Goal: Task Accomplishment & Management: Use online tool/utility

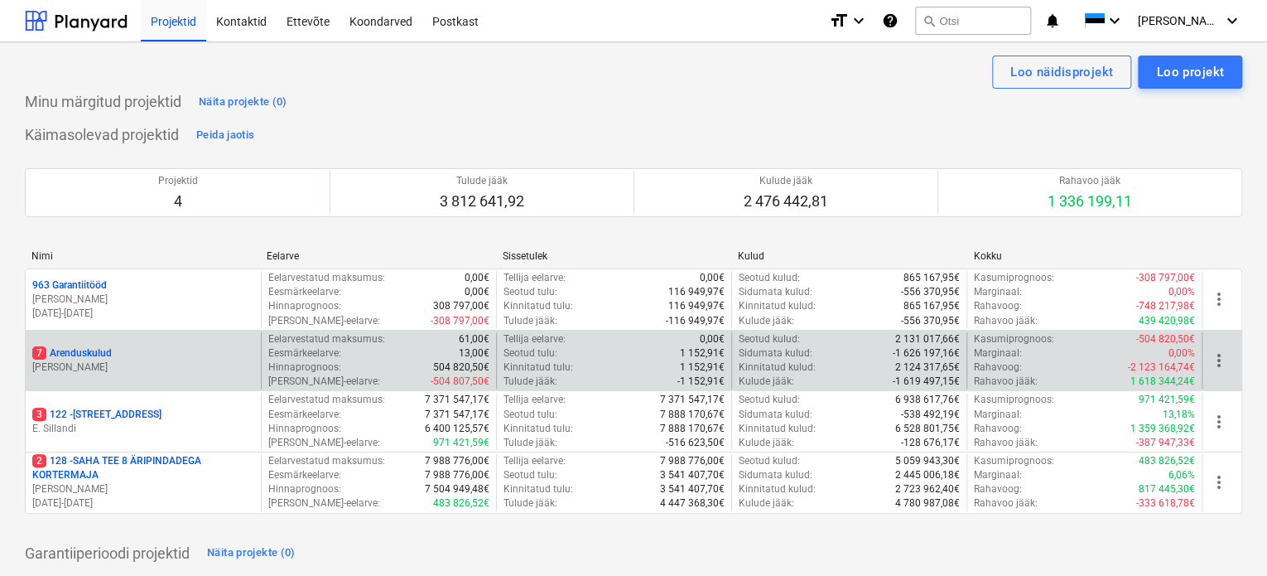
click at [86, 350] on p "7 Arenduskulud" at bounding box center [72, 353] width 80 height 14
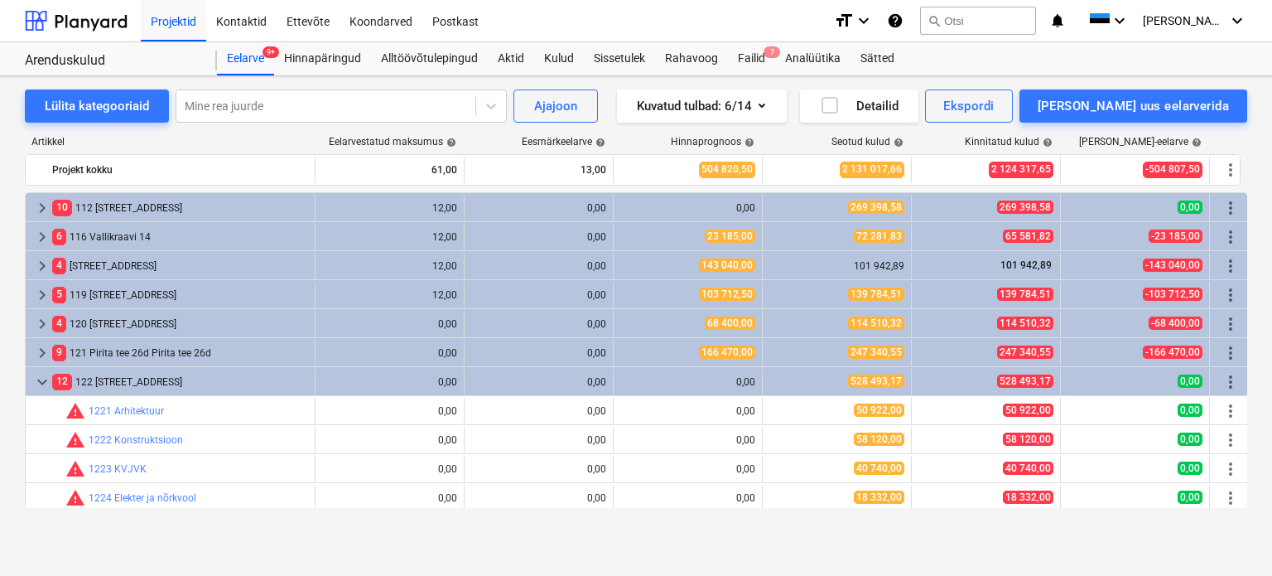
scroll to position [434, 0]
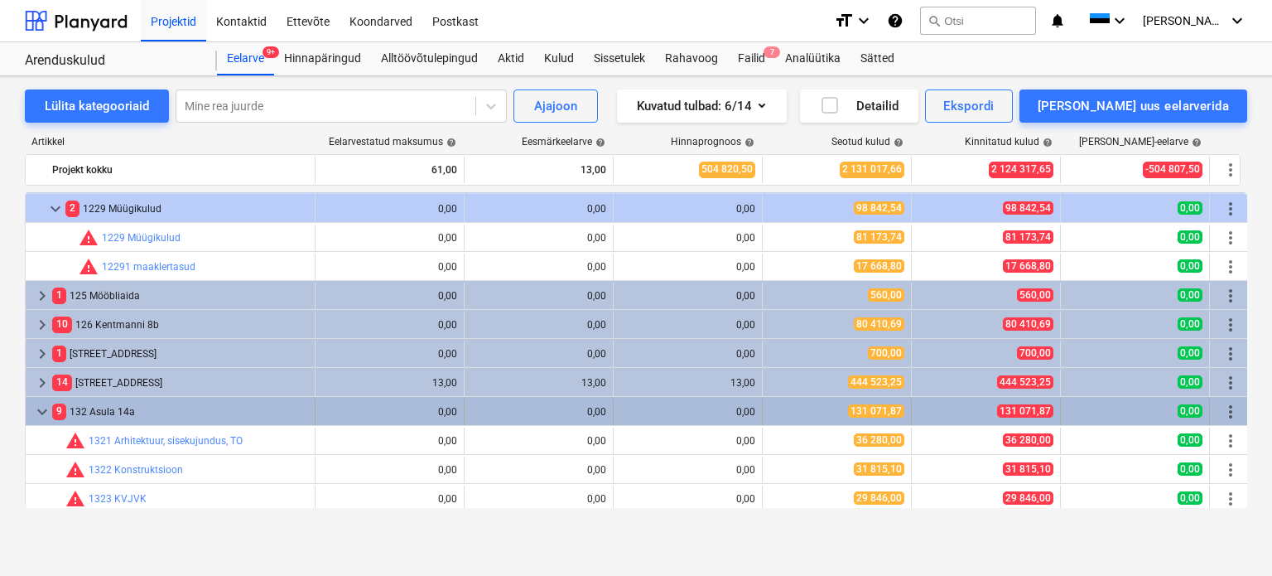
click at [39, 417] on span "keyboard_arrow_down" at bounding box center [42, 412] width 20 height 20
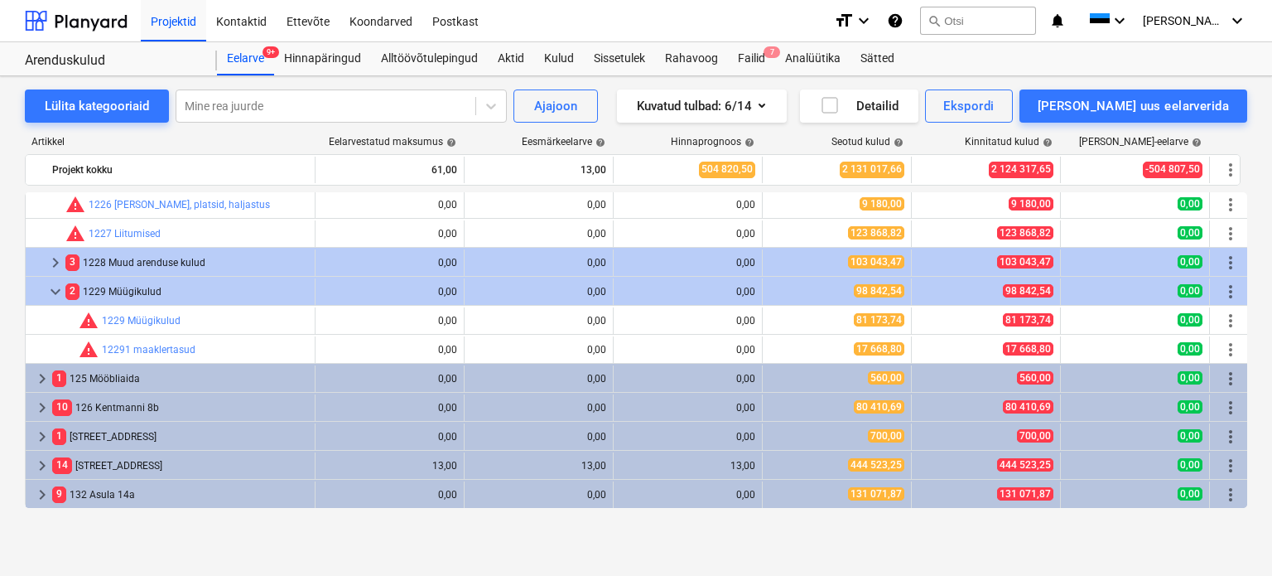
scroll to position [351, 0]
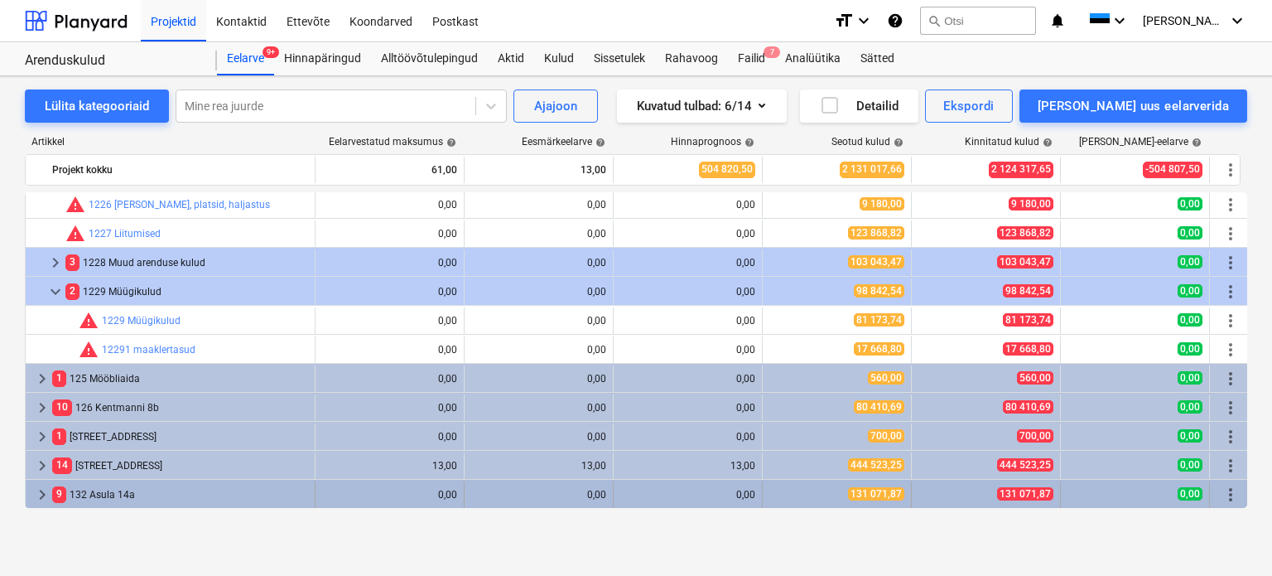
click at [40, 490] on span "keyboard_arrow_right" at bounding box center [42, 495] width 20 height 20
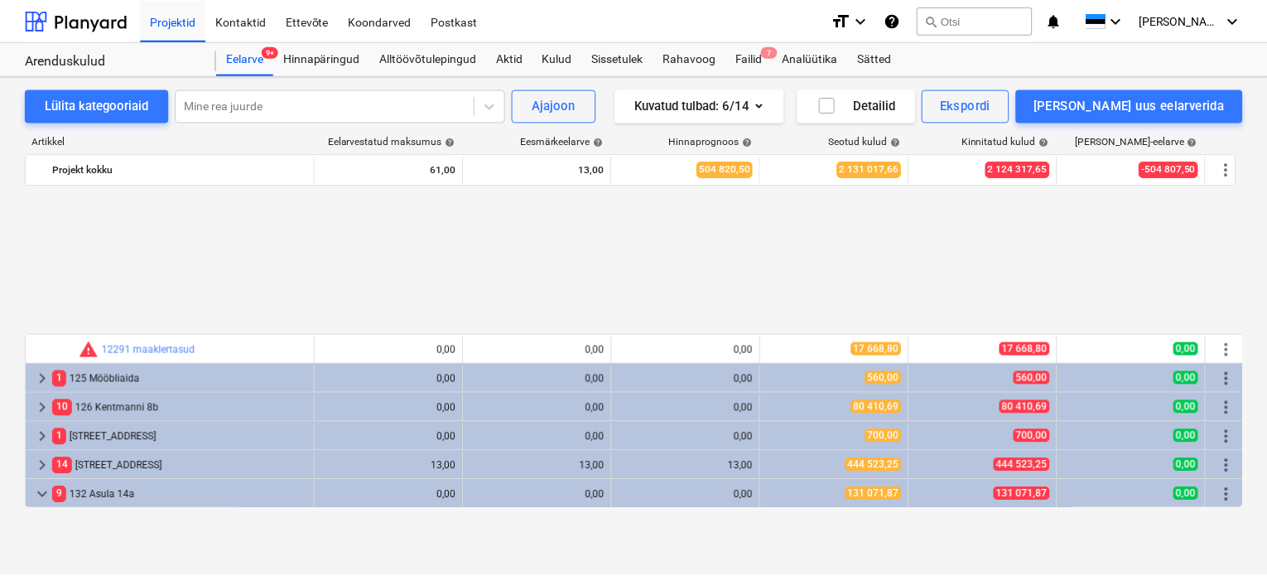
scroll to position [612, 0]
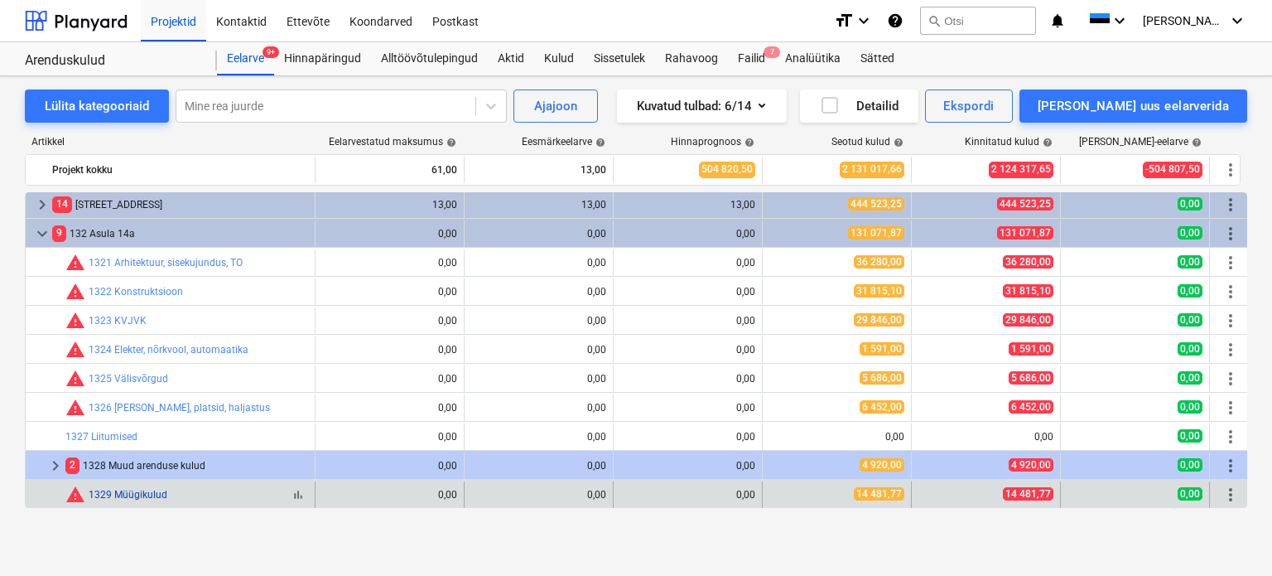
click at [159, 493] on link "1329 Müügikulud" at bounding box center [128, 495] width 79 height 12
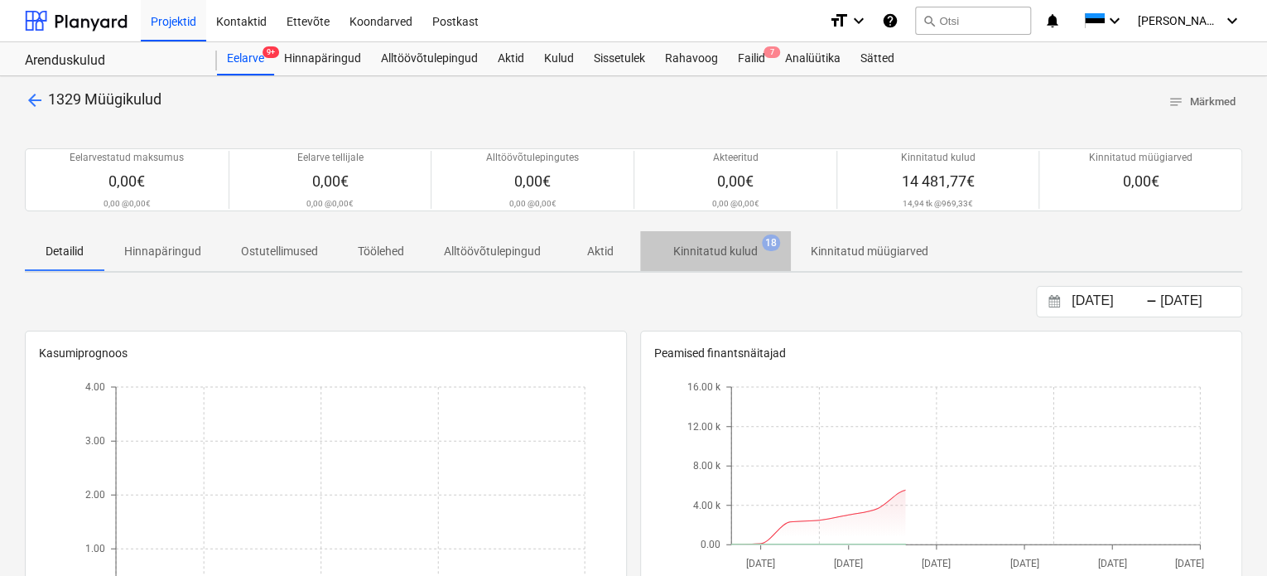
click at [719, 247] on p "Kinnitatud kulud" at bounding box center [715, 251] width 84 height 17
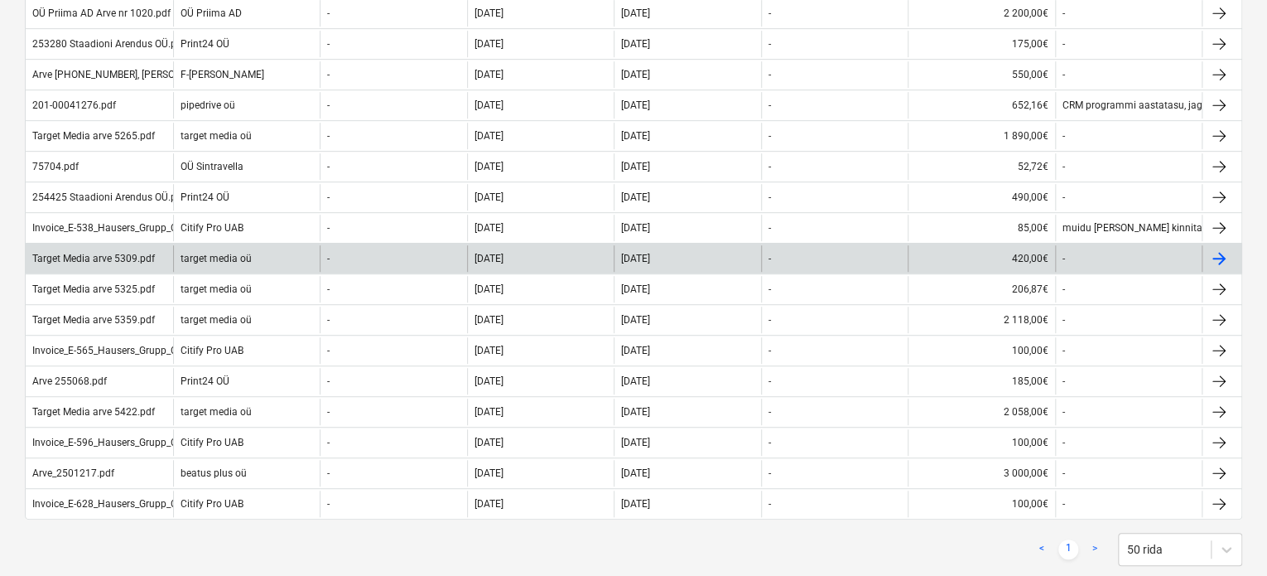
scroll to position [166, 0]
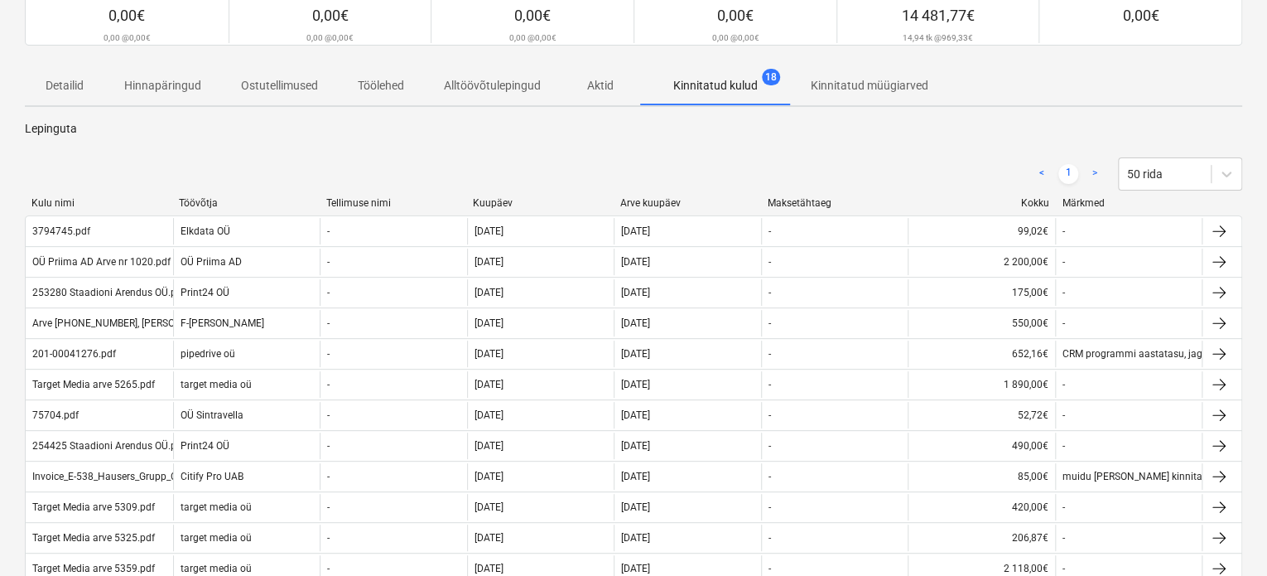
click at [660, 194] on div "< 1 > 50 rida" at bounding box center [634, 174] width 1218 height 46
click at [659, 205] on div "Arve kuupäev" at bounding box center [687, 203] width 134 height 12
click at [659, 200] on div "Arve kuupäev" at bounding box center [687, 203] width 134 height 12
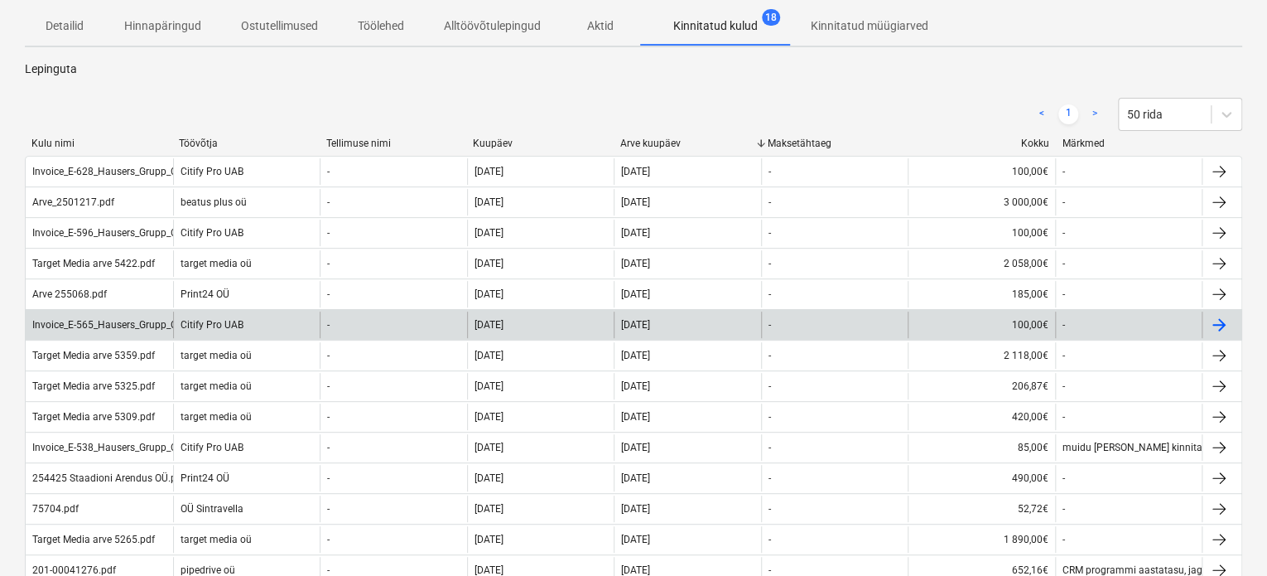
scroll to position [248, 0]
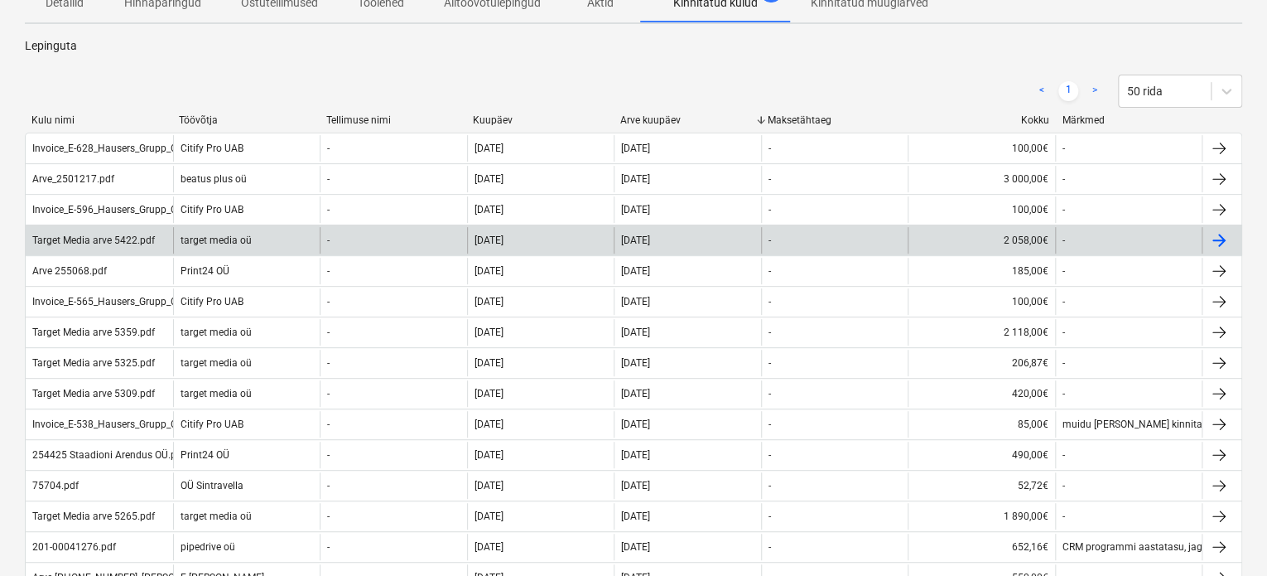
click at [123, 240] on div "Target Media arve 5422.pdf" at bounding box center [93, 240] width 123 height 12
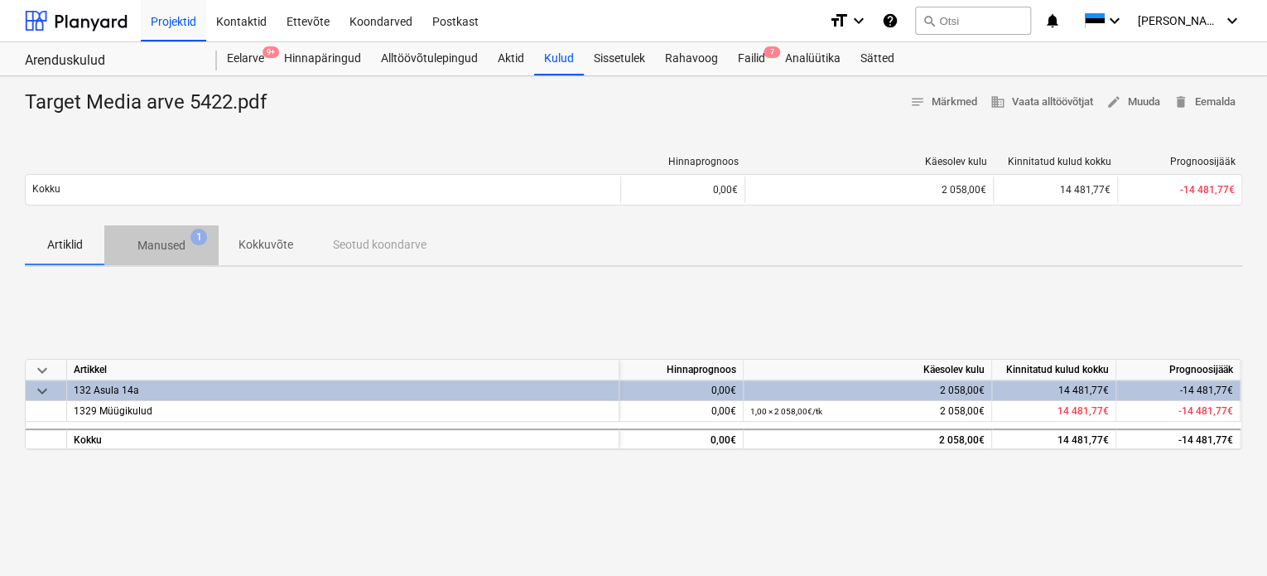
click at [195, 244] on span "1" at bounding box center [199, 237] width 17 height 17
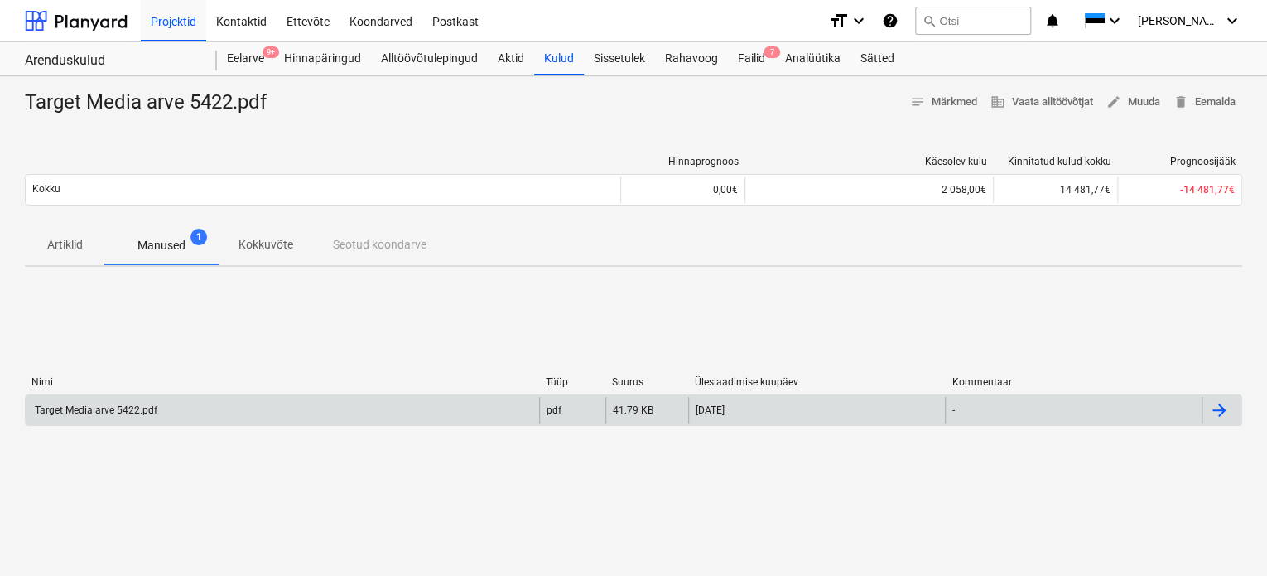
click at [104, 412] on div "Target Media arve 5422.pdf" at bounding box center [94, 410] width 125 height 12
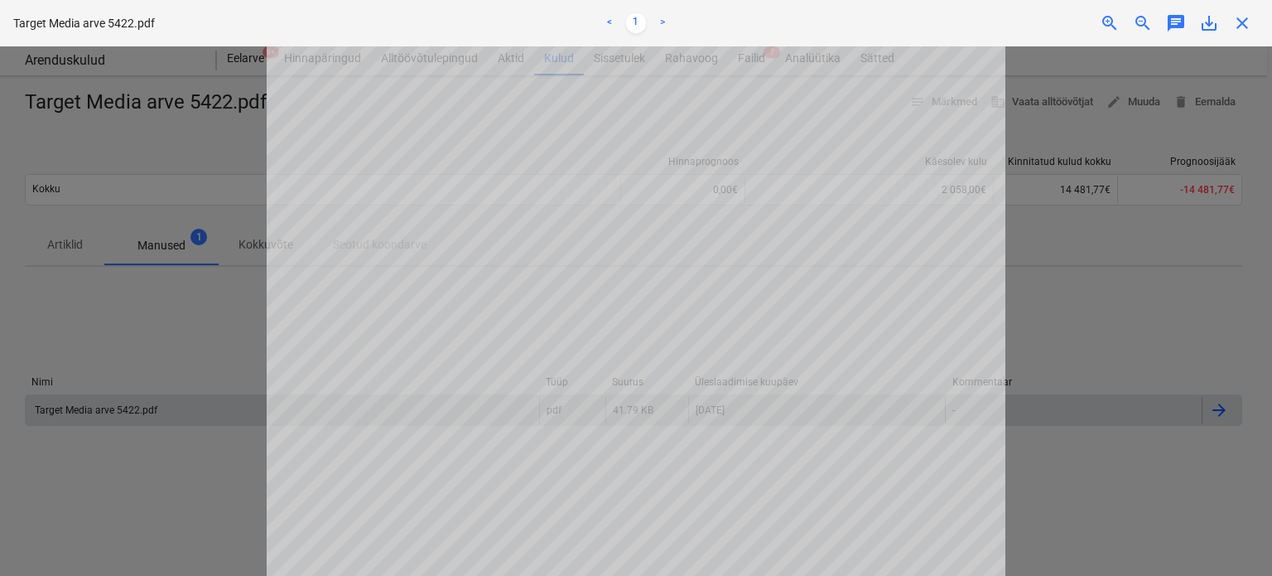
click at [1183, 307] on div at bounding box center [636, 310] width 1272 height 529
click at [1249, 24] on span "close" at bounding box center [1243, 23] width 20 height 20
click at [1249, 24] on div "Projektid Kontaktid Ettevõte Koondarved Postkast format_size keyboard_arrow_dow…" at bounding box center [633, 21] width 1267 height 42
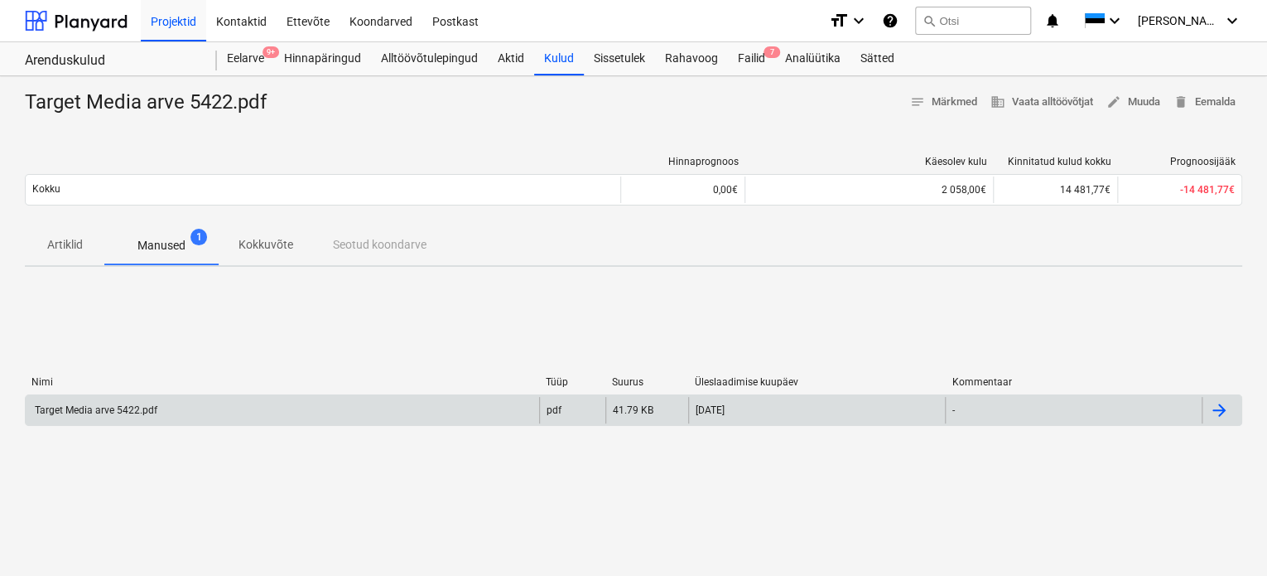
click at [775, 308] on div "Nimi Tüüp Suurus Üleslaadimise kuupäev Kommentaar Target Media arve 5422.pdf pd…" at bounding box center [634, 404] width 1218 height 248
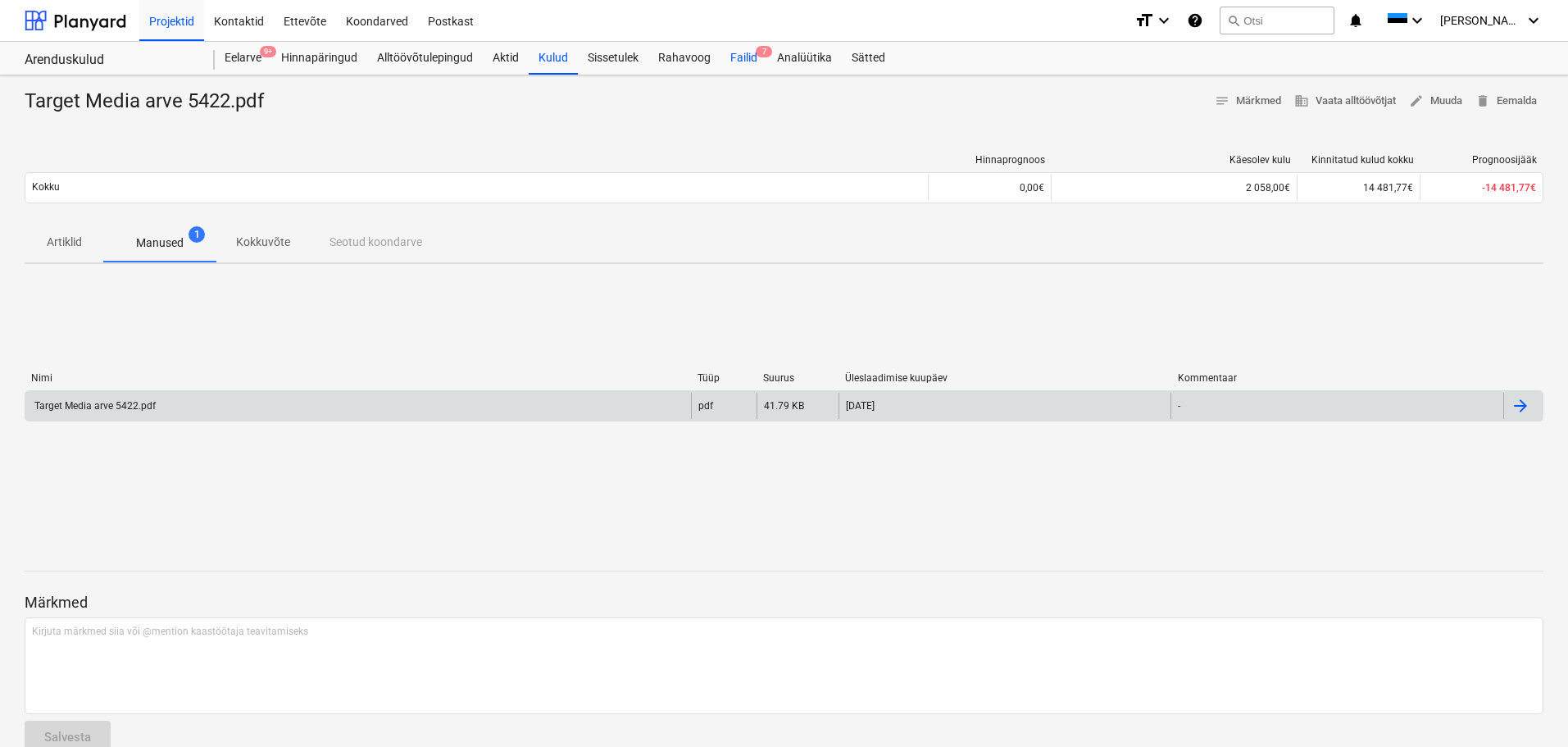
click at [729, 61] on div "Failid 7" at bounding box center [743, 57] width 46 height 33
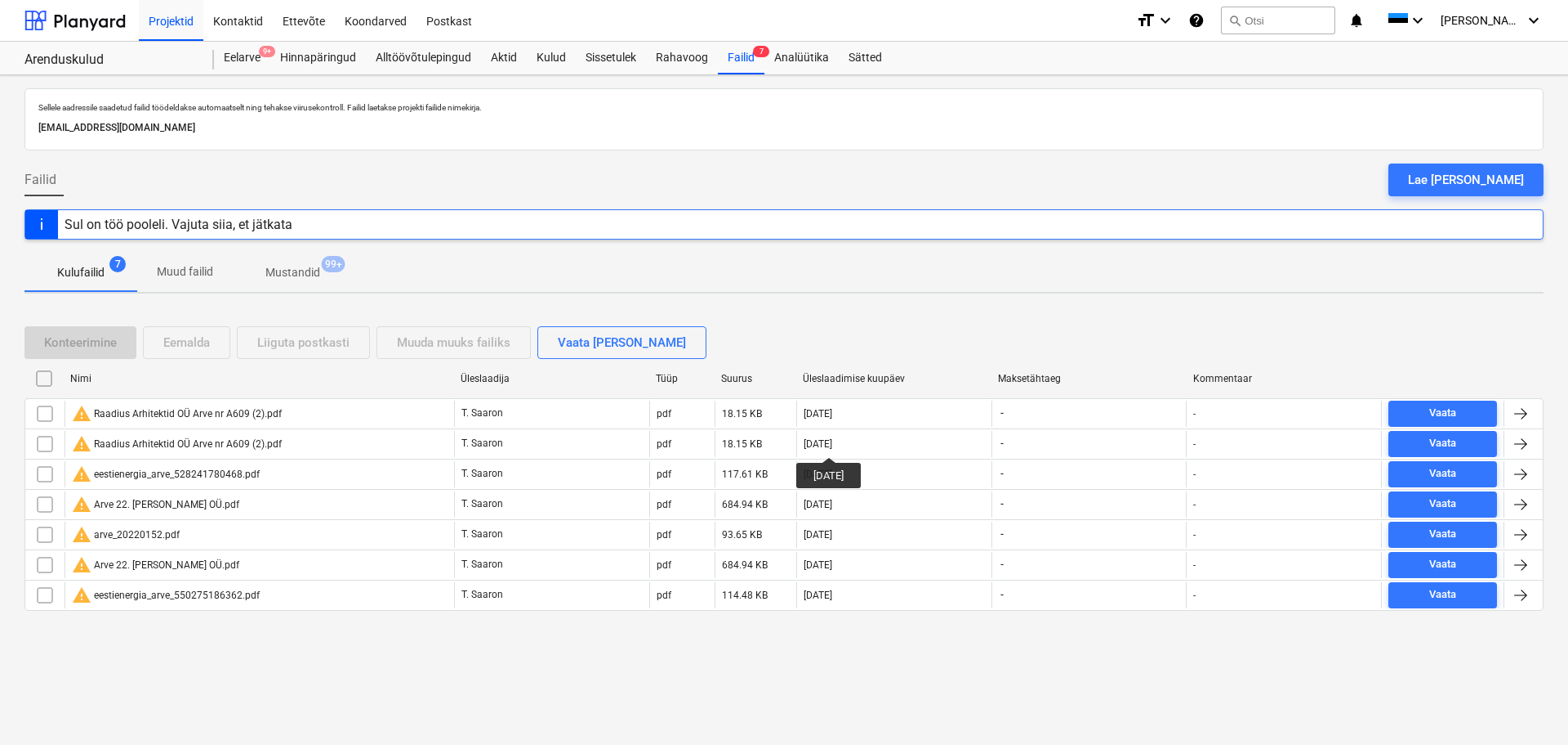
click at [1253, 175] on div "Lae [PERSON_NAME]" at bounding box center [1466, 180] width 116 height 22
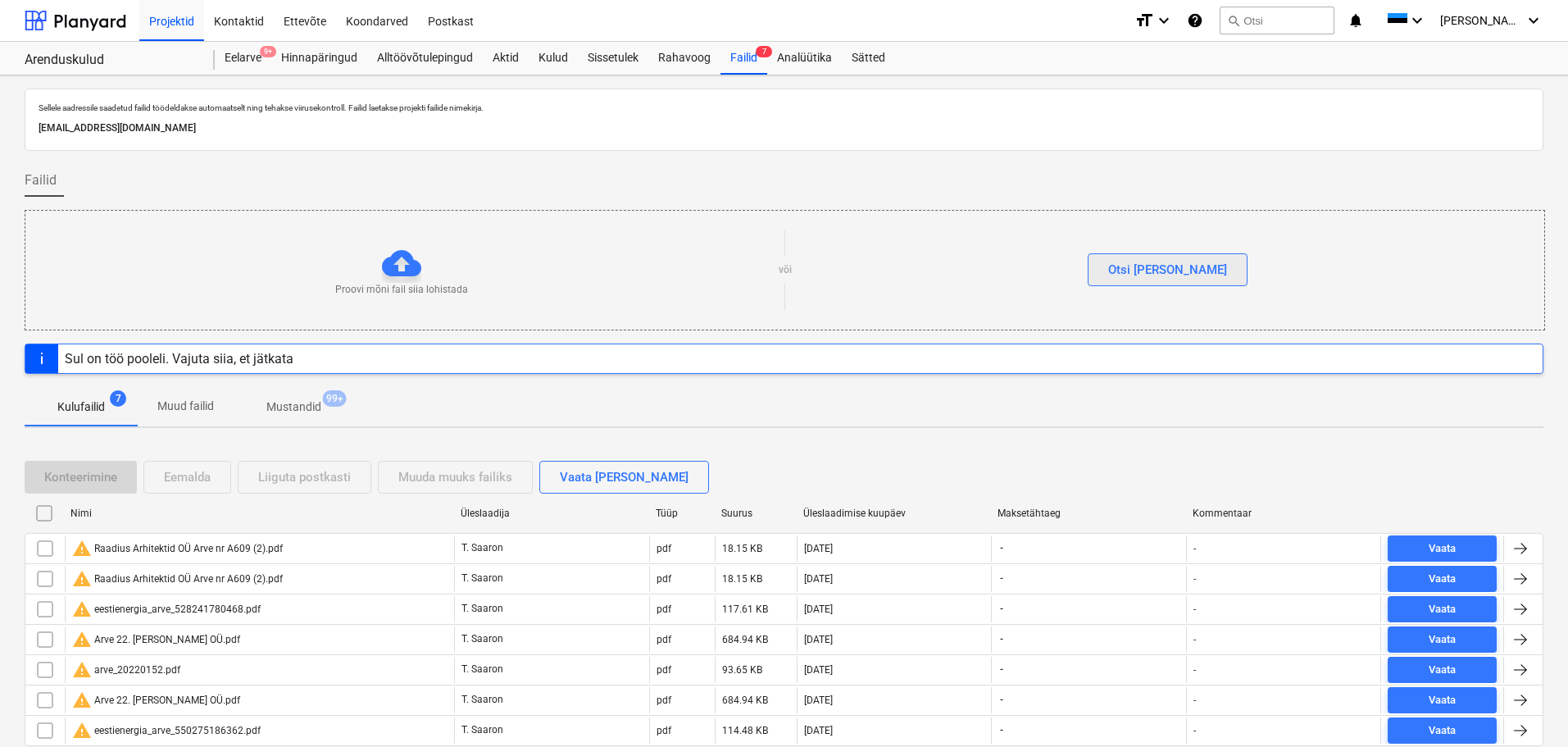
click at [1197, 264] on button "Otsi [PERSON_NAME]" at bounding box center [1167, 269] width 160 height 33
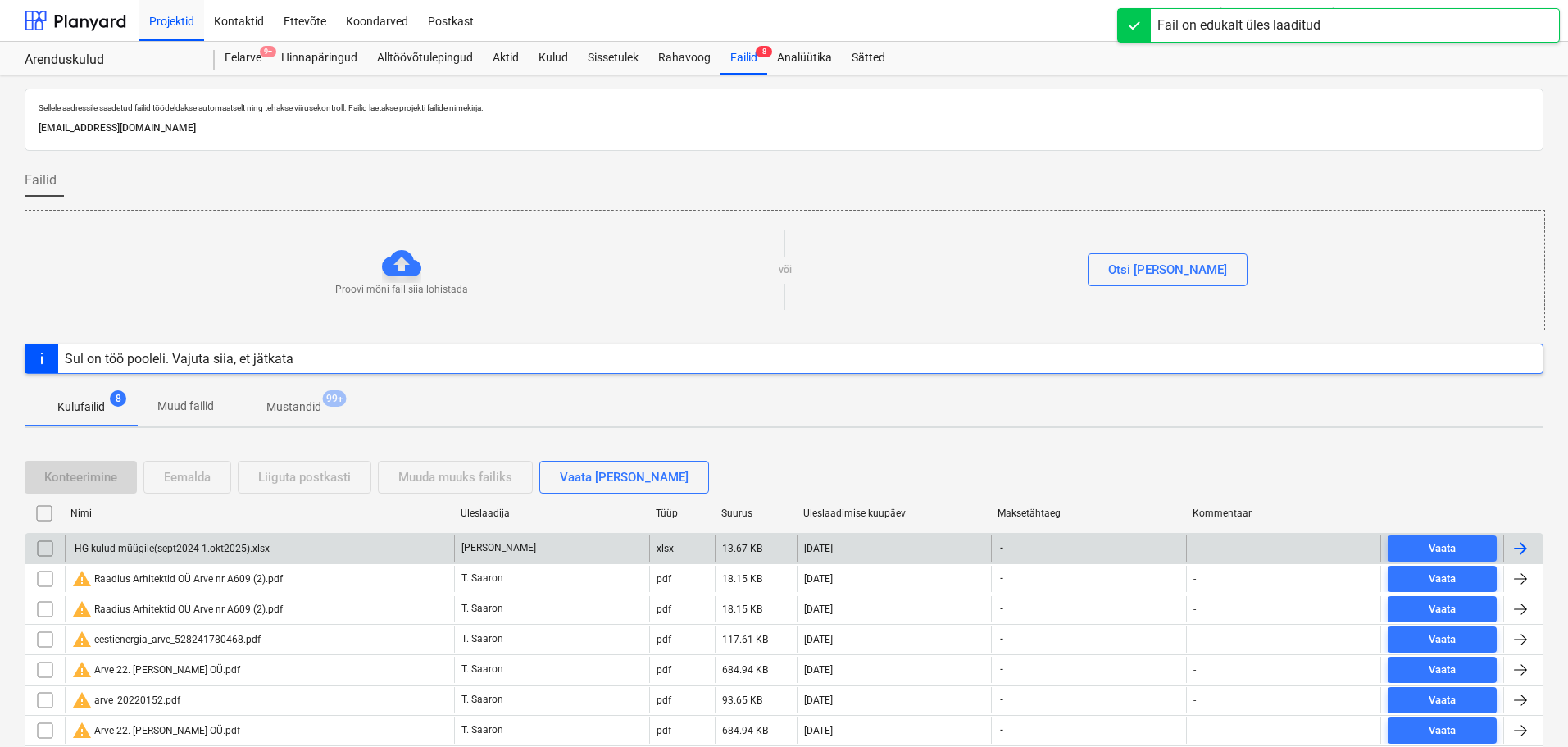
click at [186, 546] on div "HG-kulud-müügile(sept2024-1.okt2025).xlsx" at bounding box center [171, 548] width 198 height 12
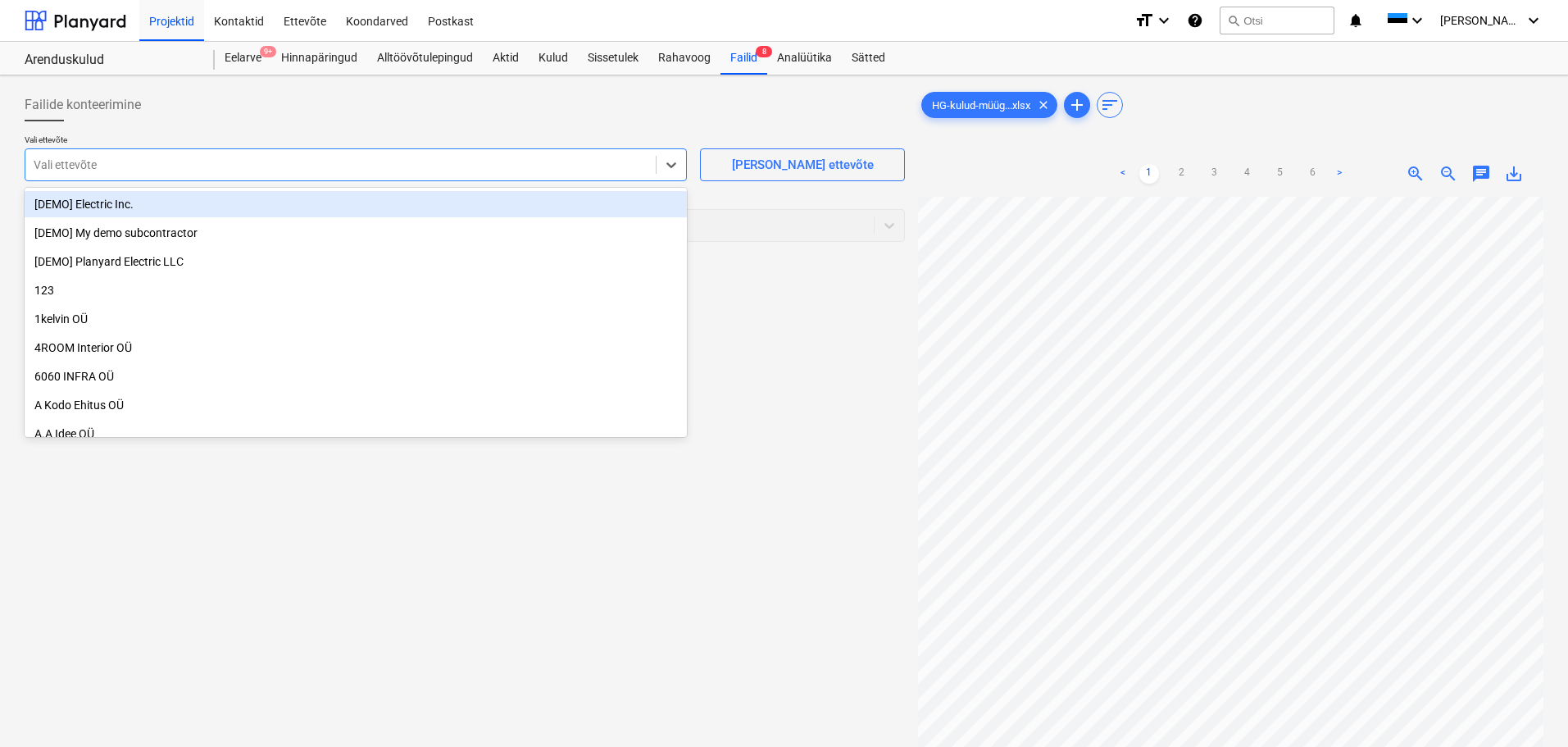
click at [655, 160] on div "Vali ettevõte" at bounding box center [355, 164] width 662 height 33
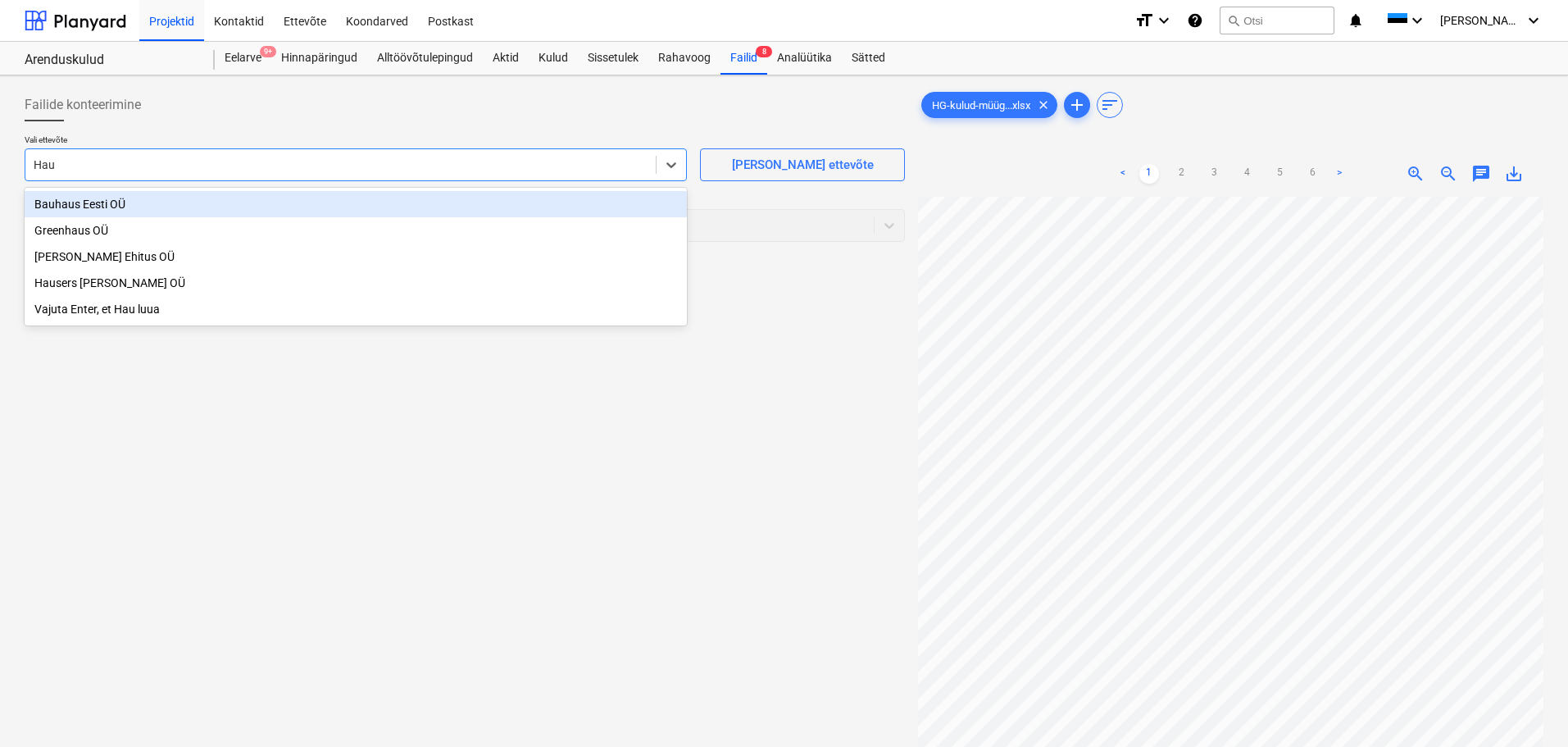
type input "Haus"
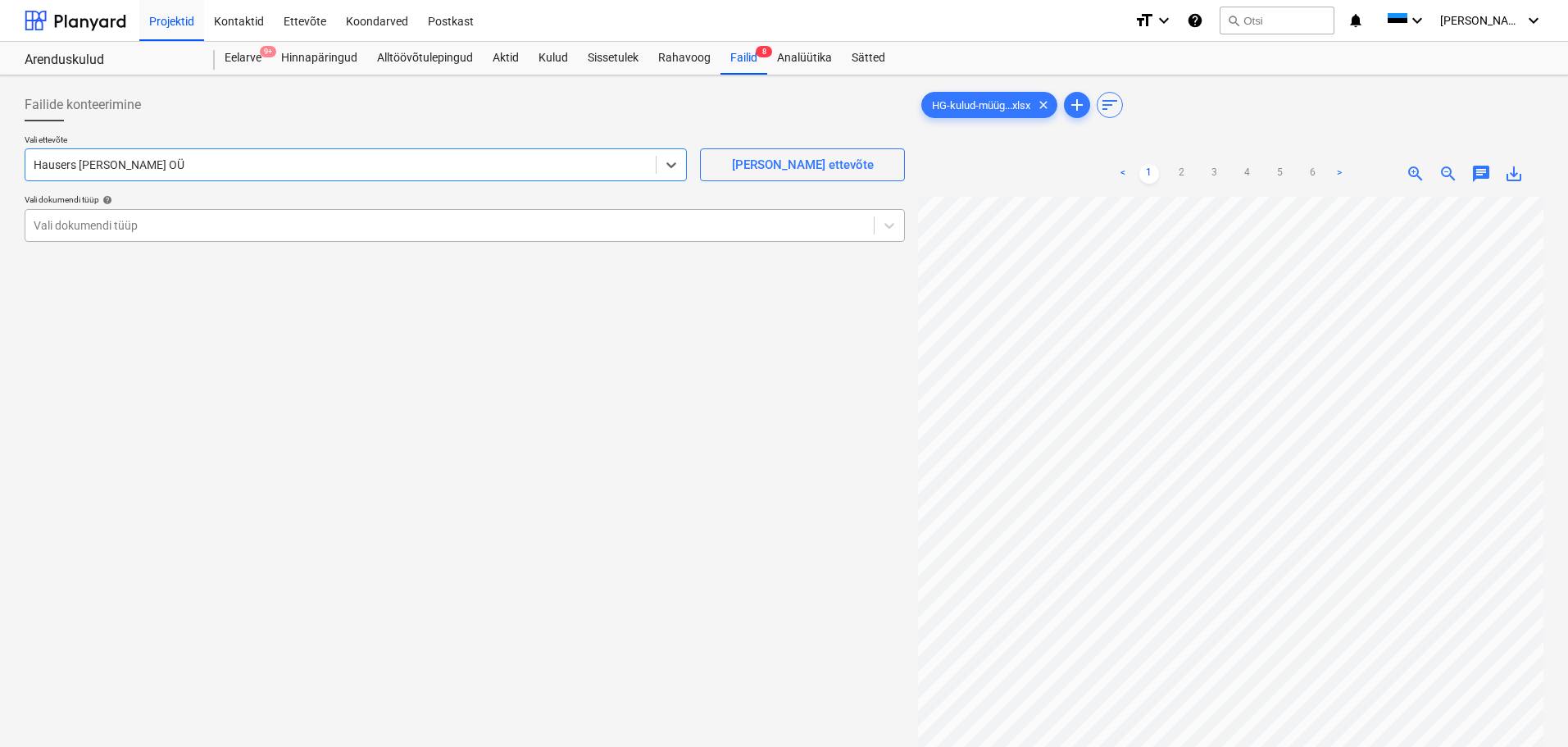
click at [304, 227] on div at bounding box center [449, 226] width 832 height 17
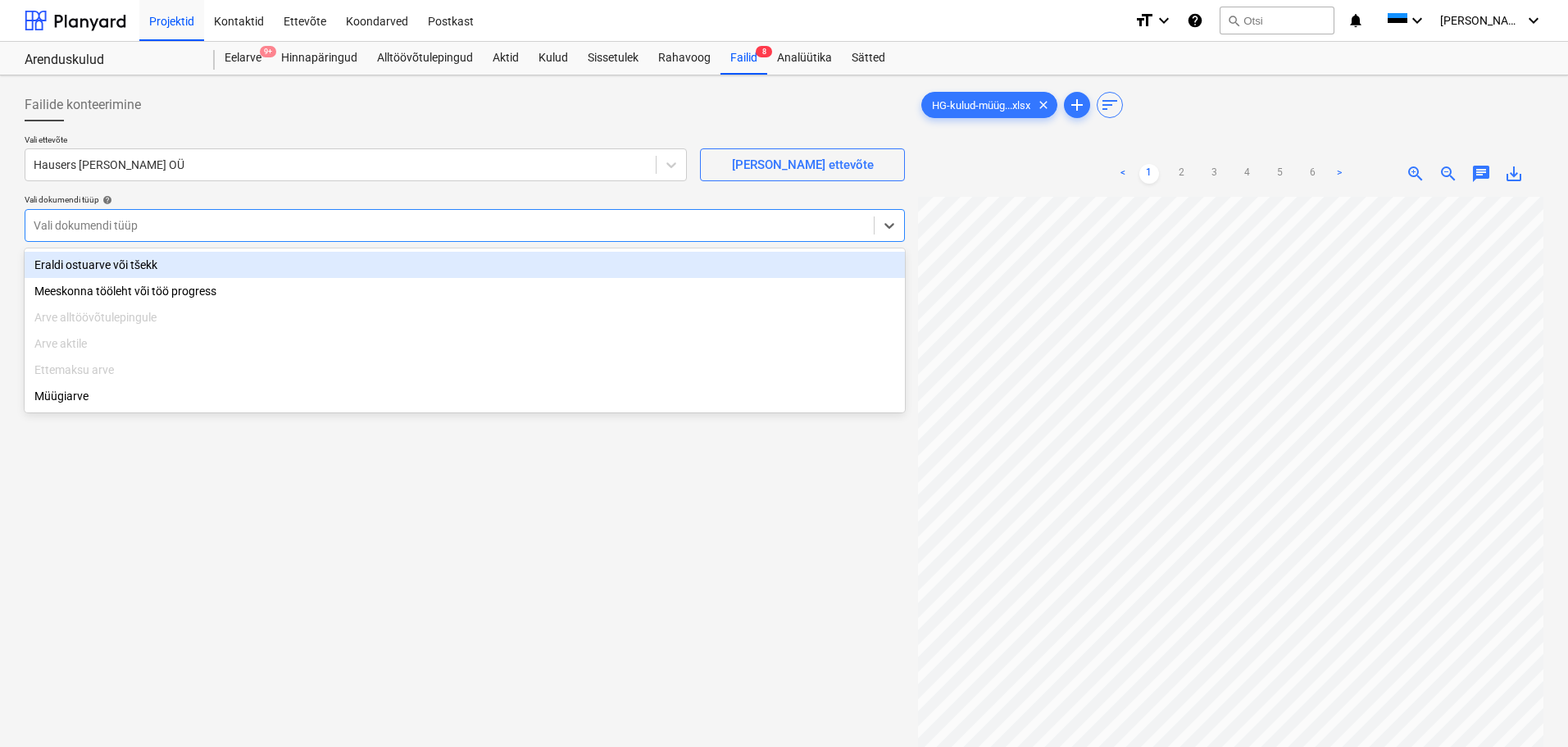
click at [222, 264] on div "Eraldi ostuarve või tšekk" at bounding box center [465, 264] width 880 height 27
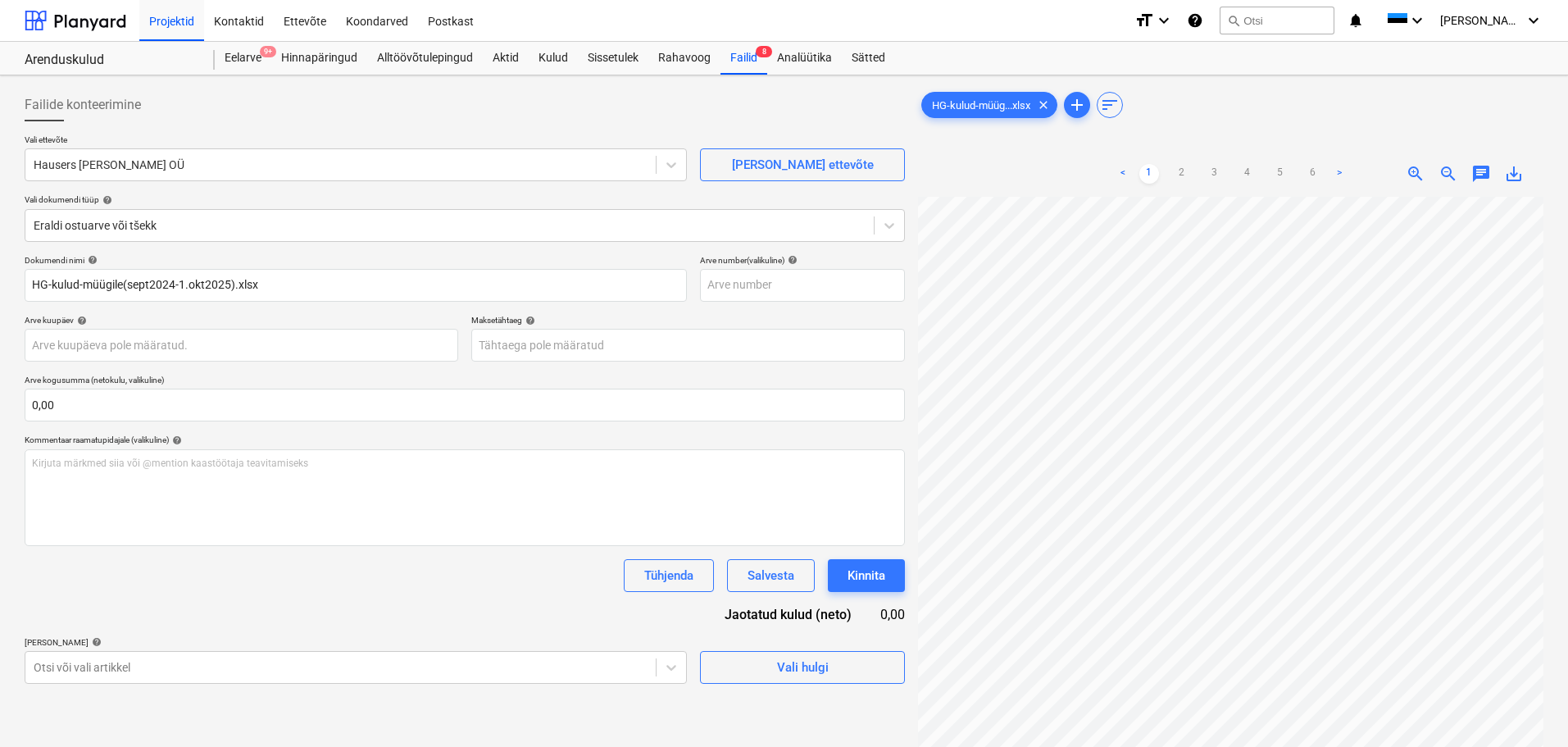
scroll to position [0, 116]
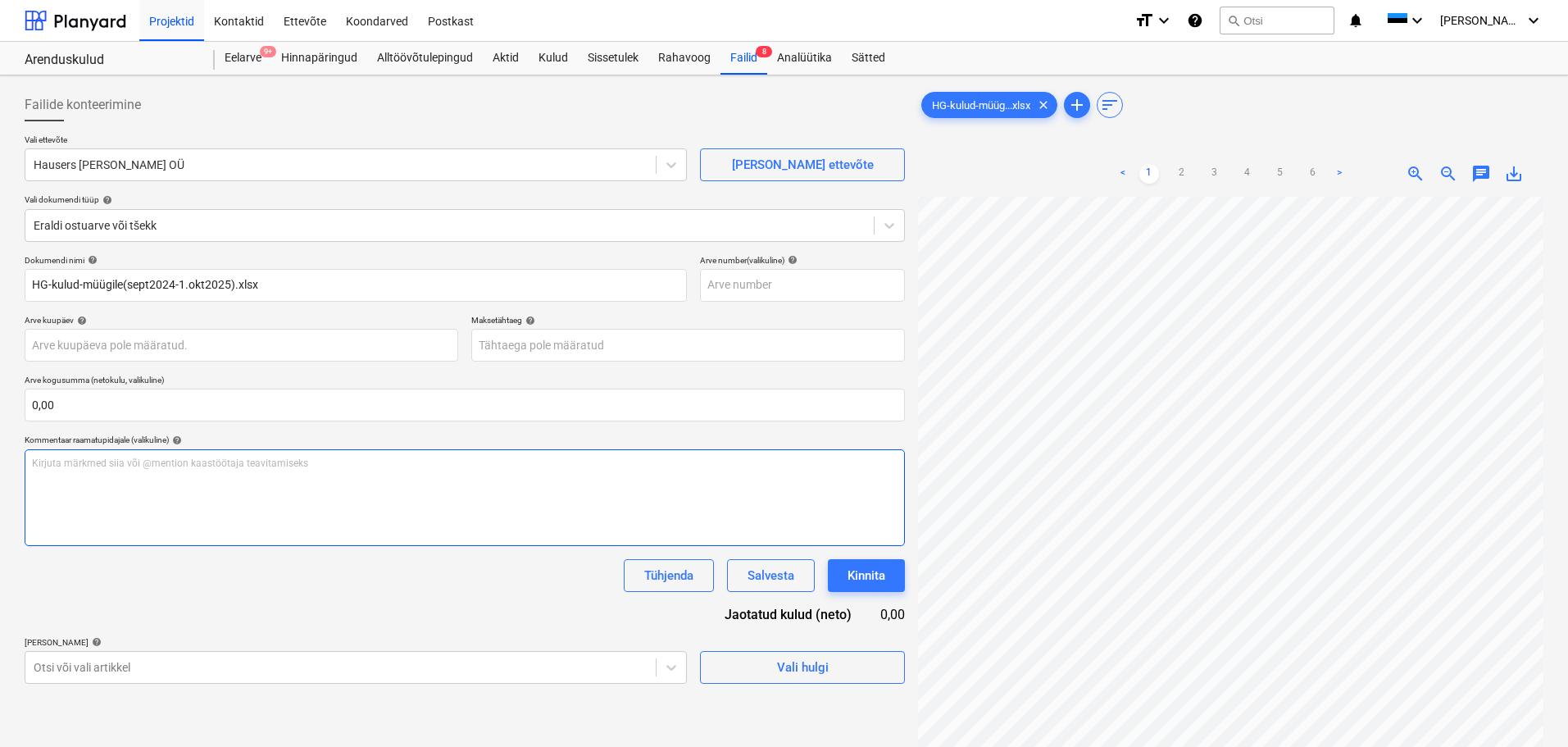
click at [550, 470] on div "Kirjuta märkmed siia või @mention kaastöötaja teavitamiseks ﻿" at bounding box center [465, 498] width 880 height 97
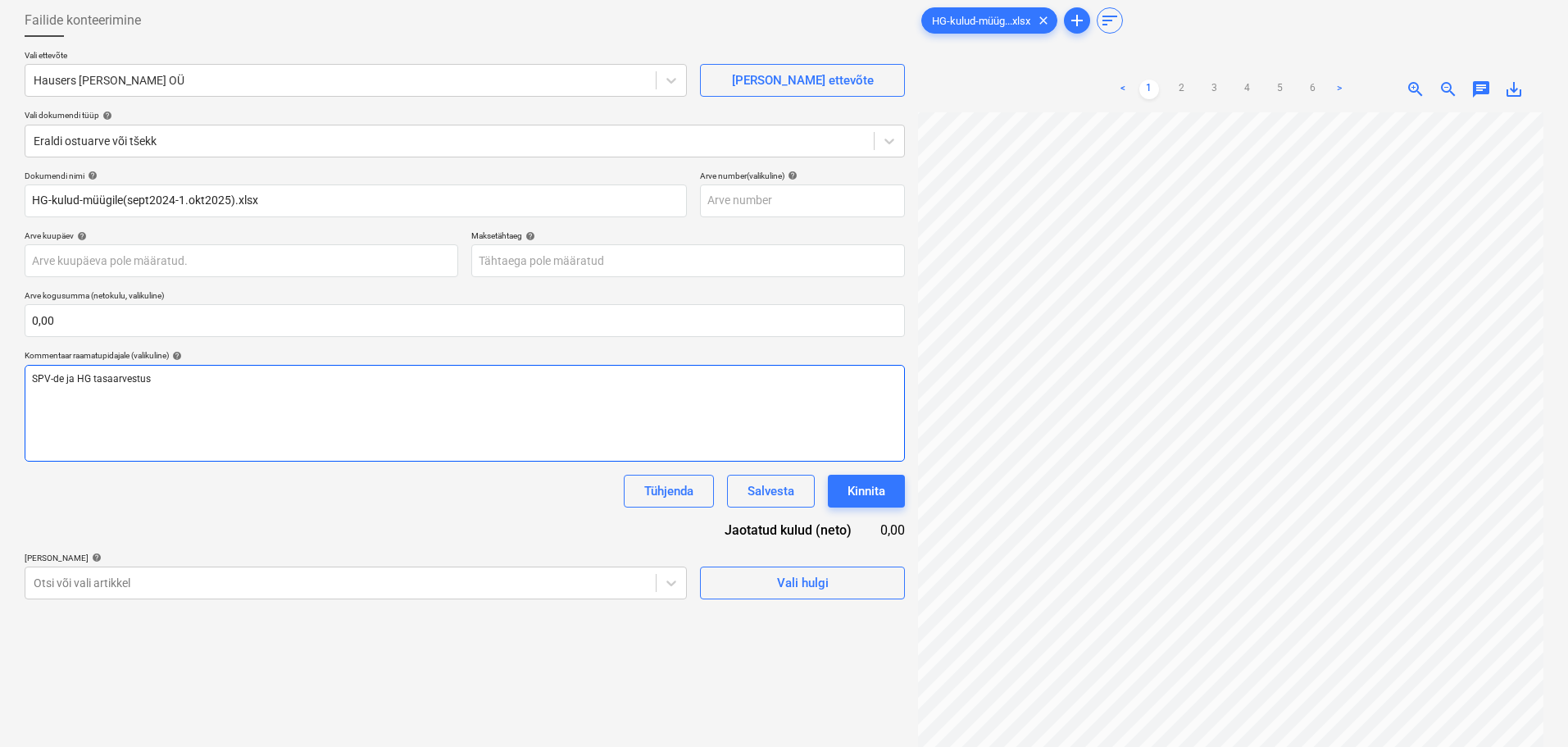
scroll to position [164, 0]
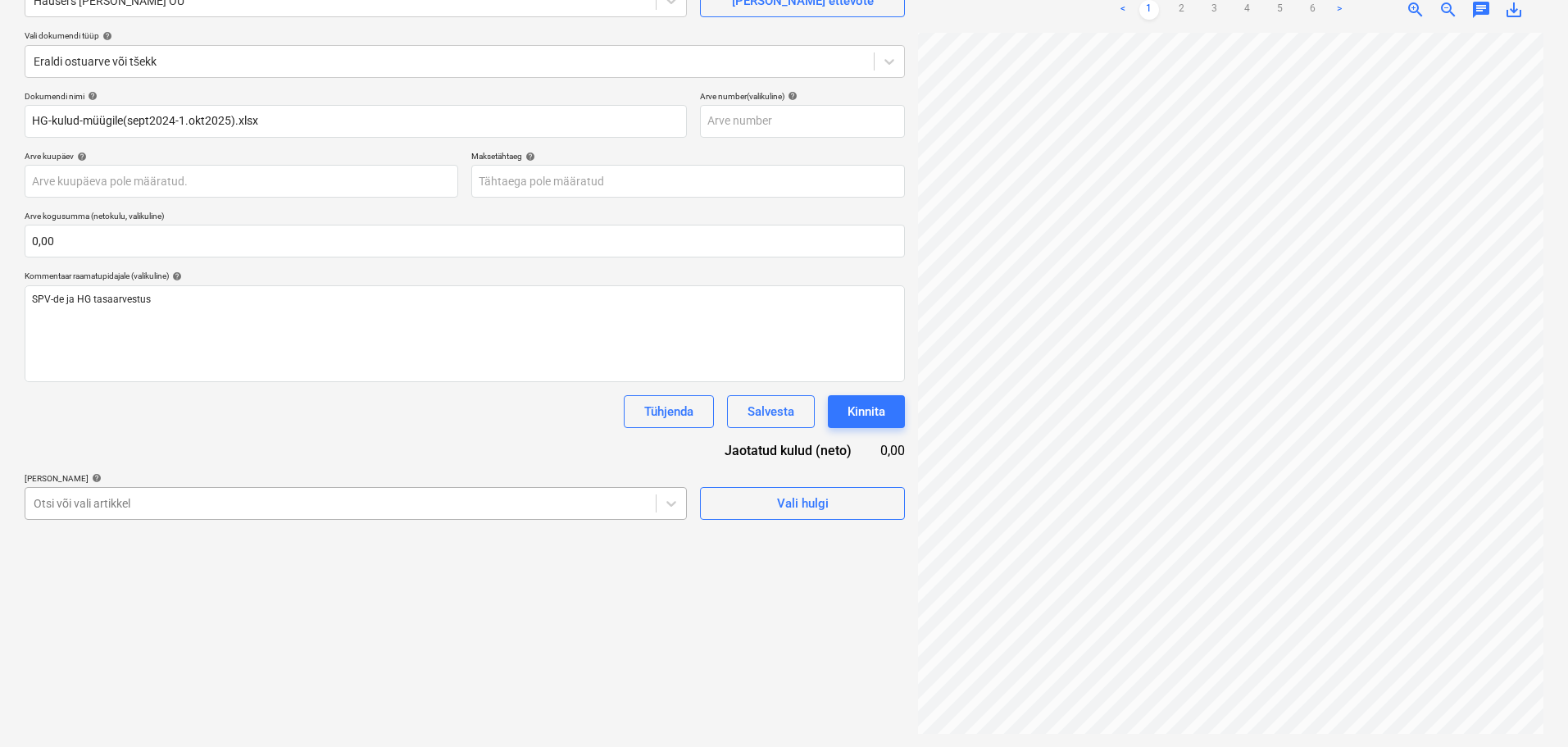
click at [499, 509] on body "Projektid Kontaktid Ettevõte Koondarved Postkast format_size keyboard_arrow_dow…" at bounding box center [784, 209] width 1568 height 747
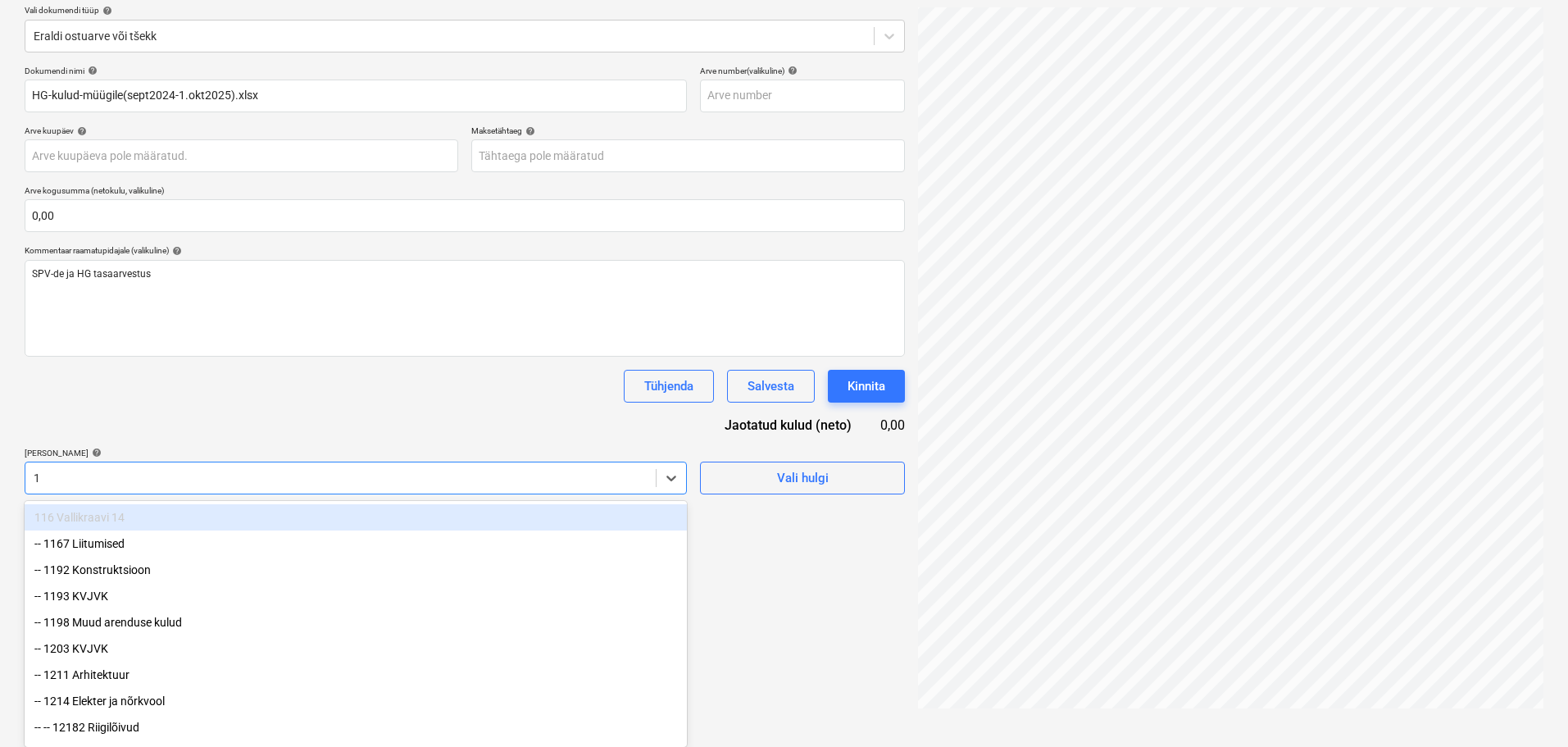
scroll to position [193, 0]
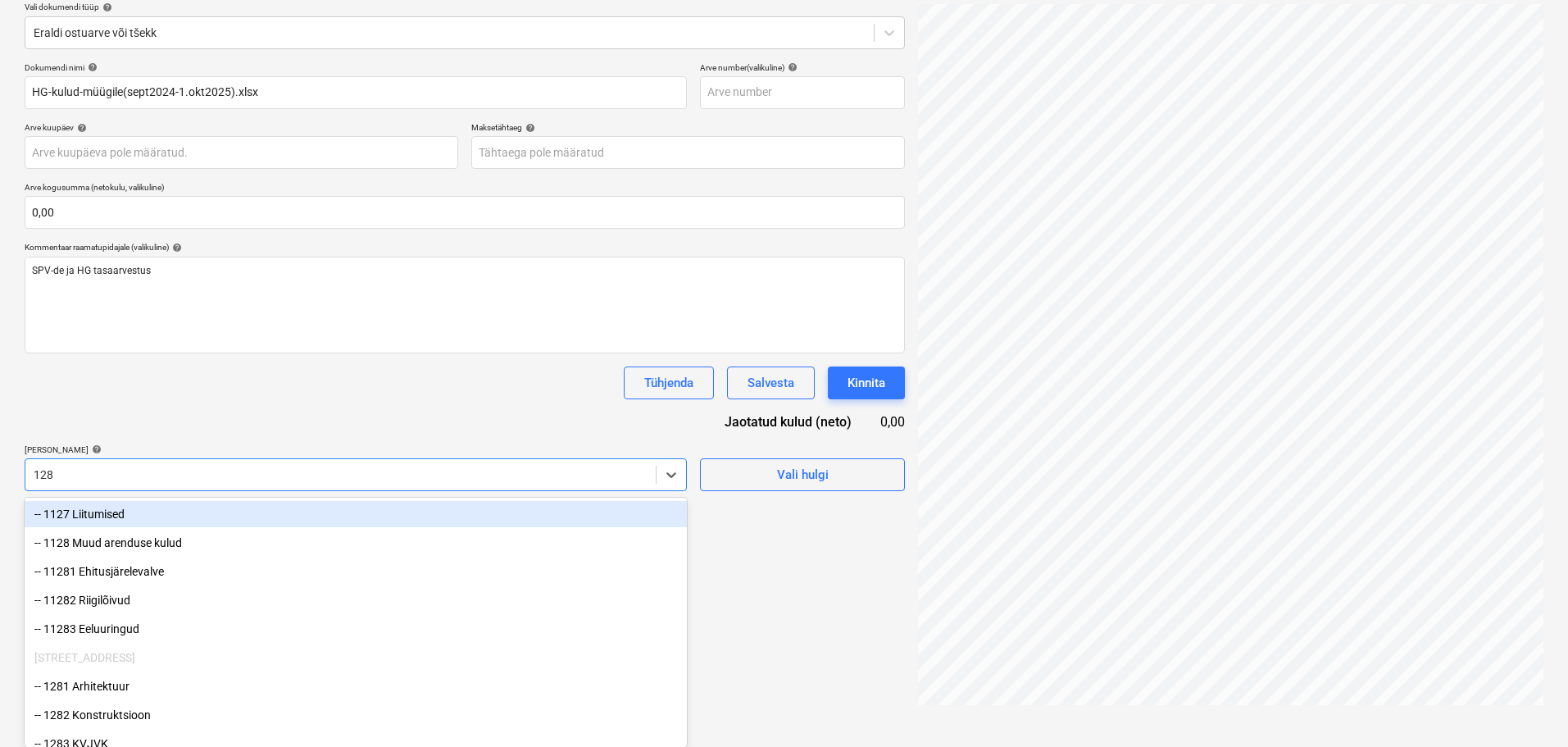
type input "1289"
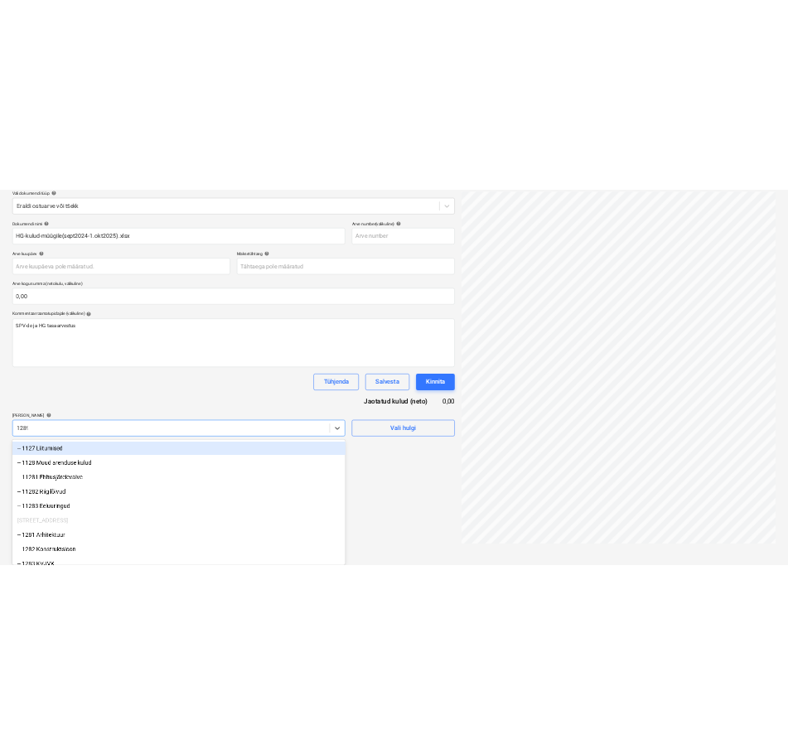
scroll to position [166, 0]
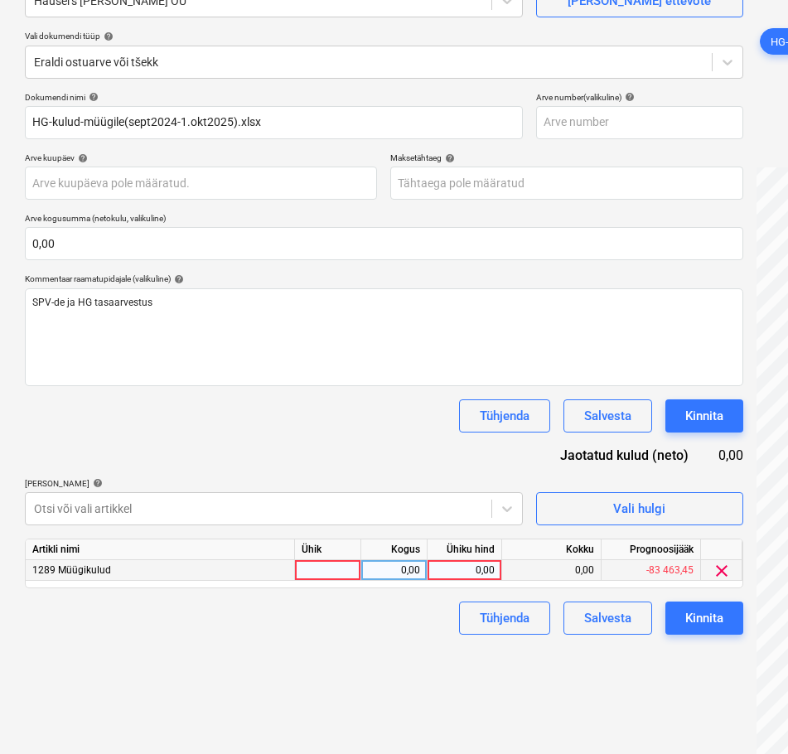
click at [336, 567] on div at bounding box center [328, 570] width 66 height 21
type input "tk"
type input "29101,52"
click at [460, 560] on div "0,00" at bounding box center [464, 570] width 60 height 21
type input "29101,52"
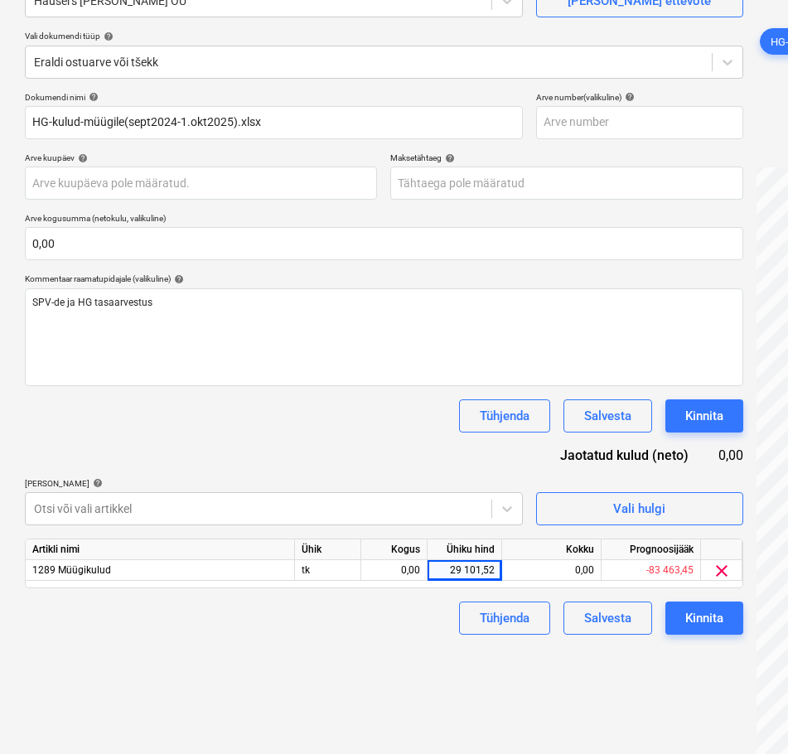
click at [345, 484] on div "[PERSON_NAME] artiklid help" at bounding box center [274, 483] width 498 height 11
click at [559, 570] on div "0,00" at bounding box center [551, 570] width 99 height 21
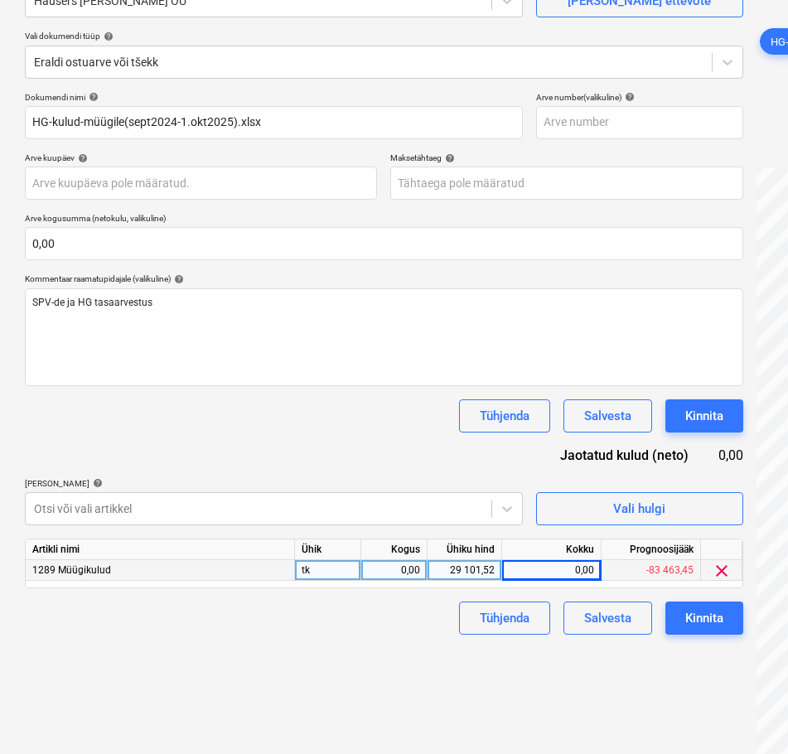
click at [417, 574] on div "0,00" at bounding box center [394, 570] width 52 height 21
type input "1"
click at [322, 425] on div "Tühjenda Salvesta Kinnita" at bounding box center [384, 415] width 718 height 33
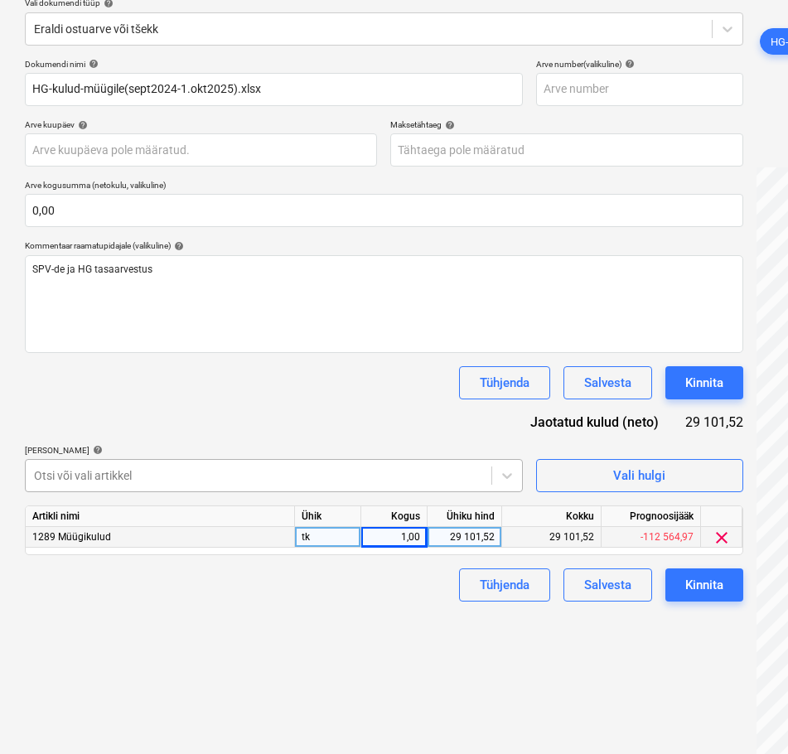
click at [310, 504] on body "Projektid Kontaktid Ettevõte Koondarved Postkast format_size keyboard_arrow_dow…" at bounding box center [394, 178] width 788 height 754
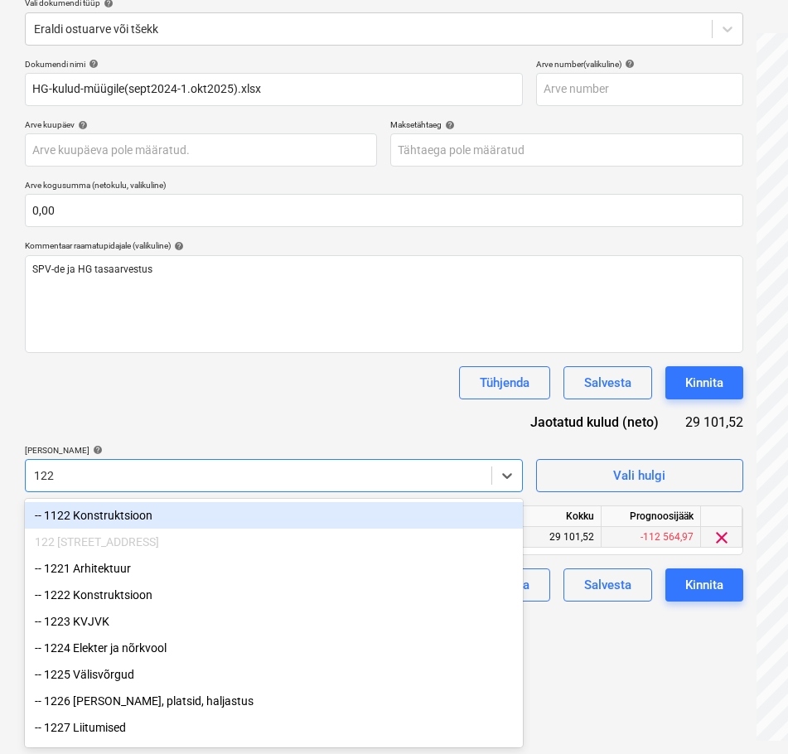
type input "1229"
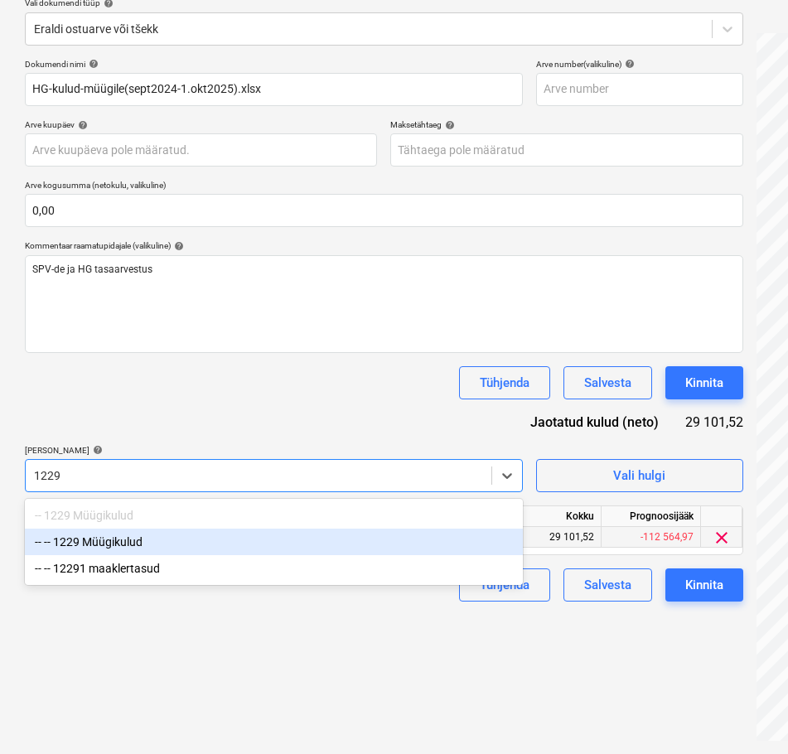
click at [293, 538] on div "-- -- 1229 Müügikulud" at bounding box center [274, 541] width 498 height 27
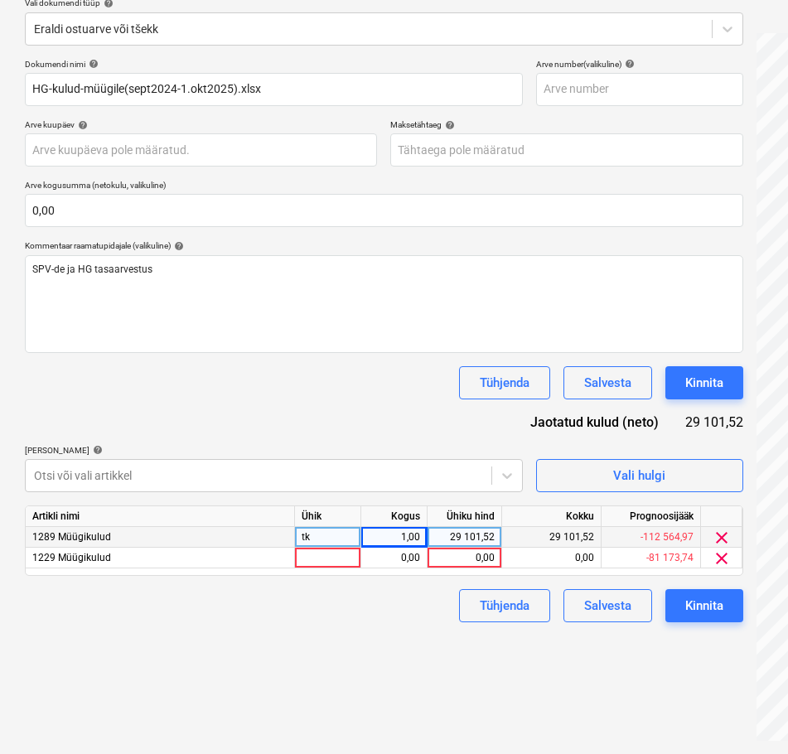
click at [257, 423] on div "Dokumendi nimi help HG-kulud-müügile(sept2024-1.okt2025).xlsx Arve number (vali…" at bounding box center [384, 340] width 718 height 563
click at [331, 550] on div at bounding box center [328, 558] width 66 height 21
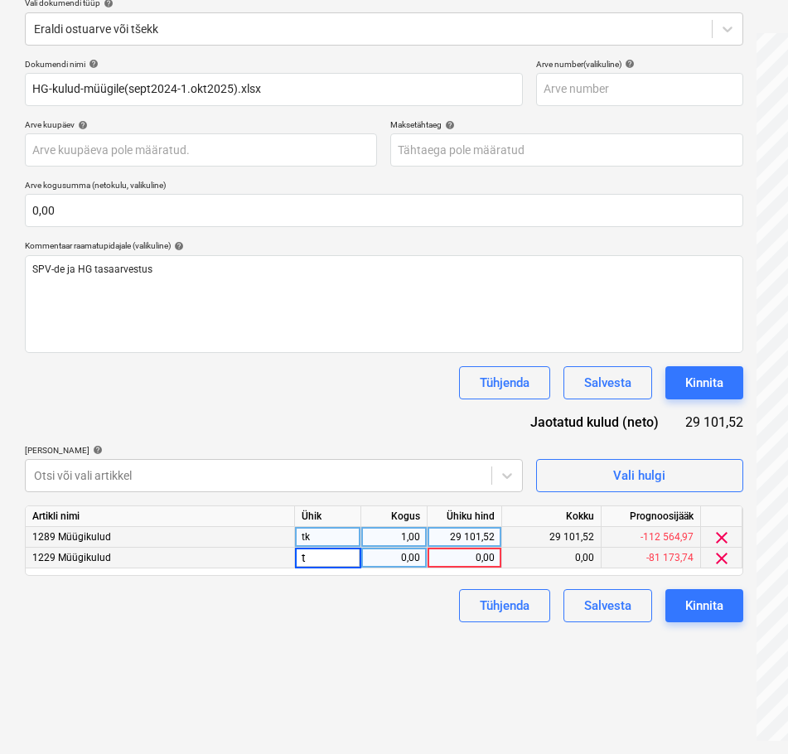
type input "tk"
click at [484, 552] on div "0,00" at bounding box center [464, 558] width 60 height 21
type input "29101,52"
click at [362, 575] on div "Failide konteerimine Vali ettevõte Hausers [PERSON_NAME] OÜ [PERSON_NAME] uus e…" at bounding box center [383, 315] width 731 height 863
click at [316, 482] on div at bounding box center [258, 475] width 449 height 17
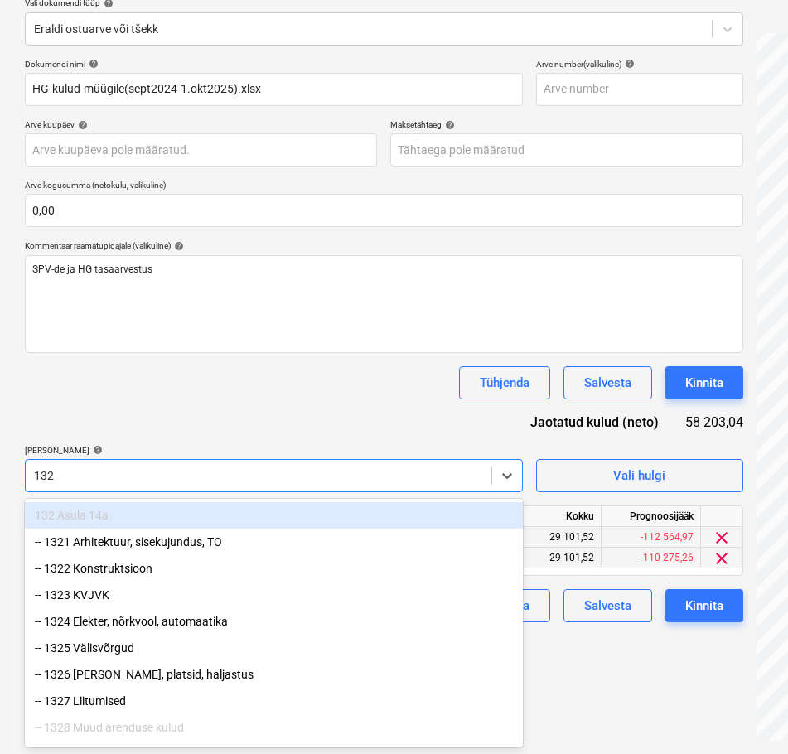
type input "1329"
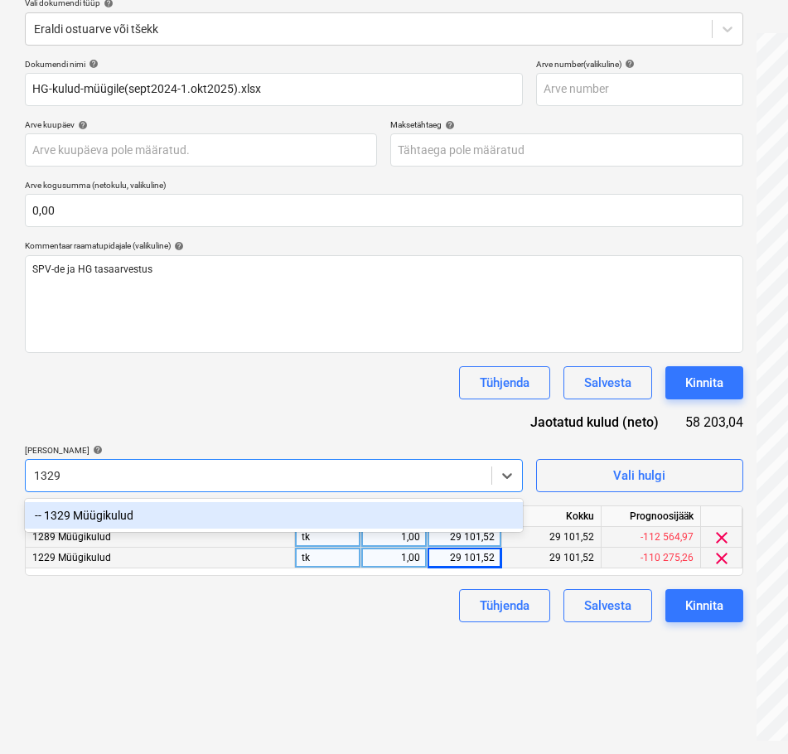
click at [177, 512] on div "-- 1329 Müügikulud" at bounding box center [274, 515] width 498 height 27
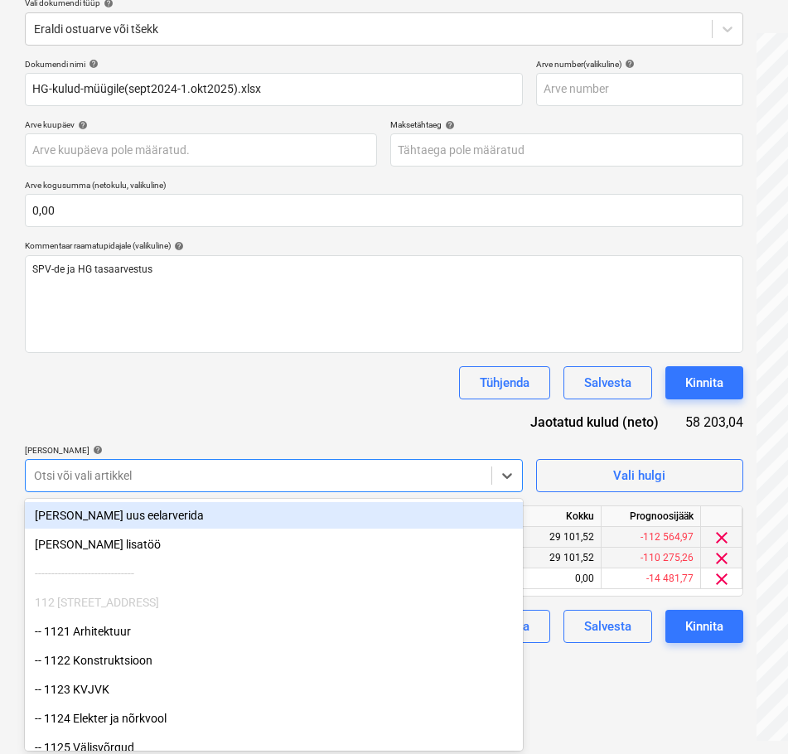
click at [140, 394] on div "Tühjenda Salvesta Kinnita" at bounding box center [384, 382] width 718 height 33
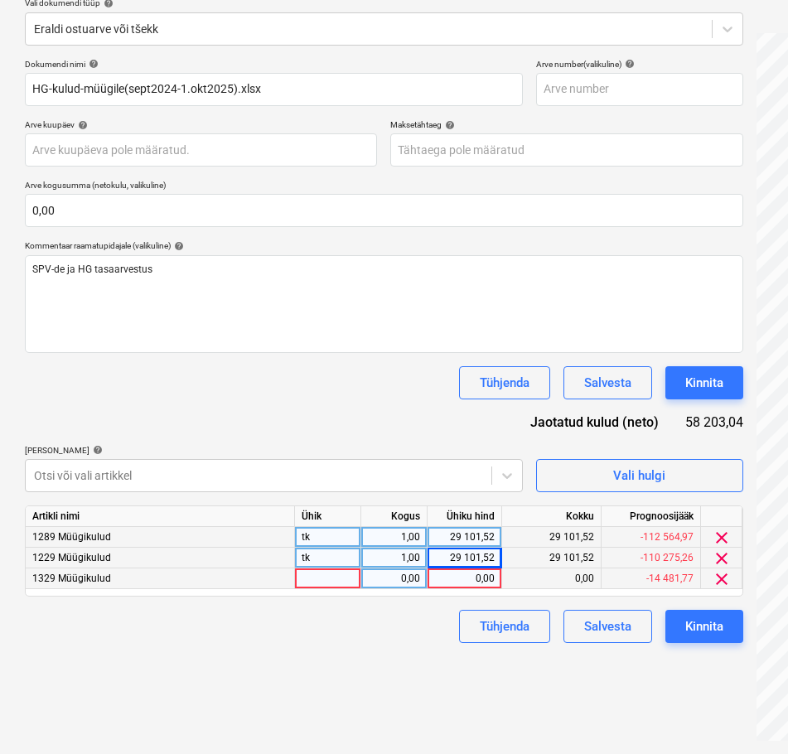
click at [314, 575] on div at bounding box center [328, 578] width 66 height 21
type input "tk"
type input "9179,78"
click at [71, 405] on div "Dokumendi nimi help HG-kulud-müügile(sept2024-1.okt2025).xlsx Arve number (vali…" at bounding box center [384, 351] width 718 height 584
click at [283, 480] on div at bounding box center [258, 475] width 449 height 17
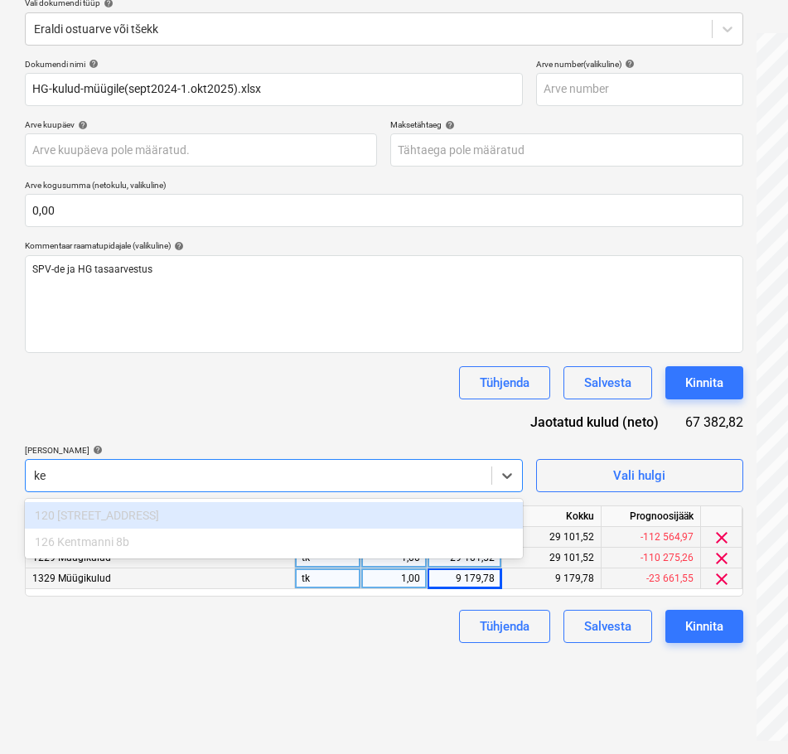
type input "k"
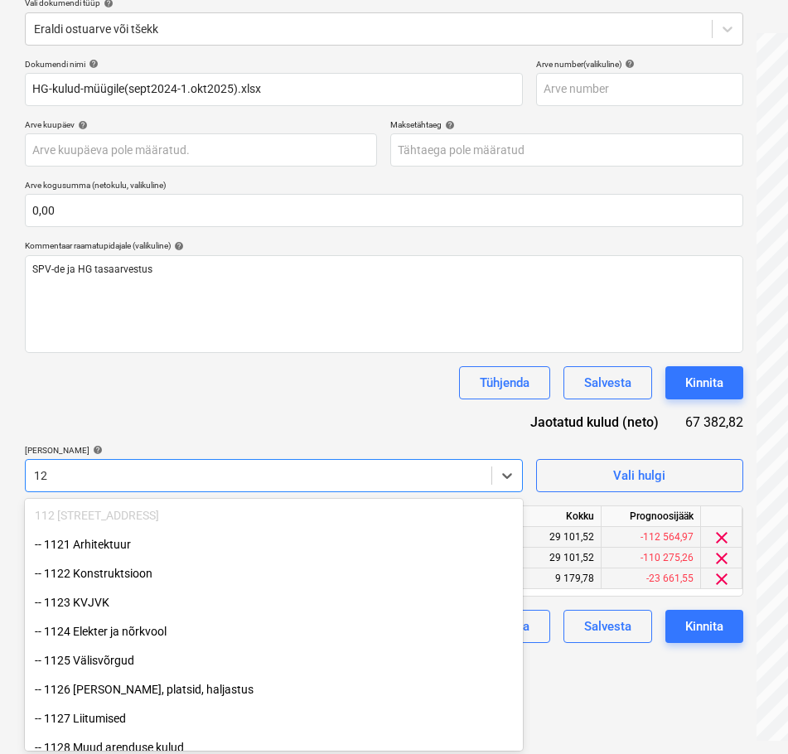
type input "120"
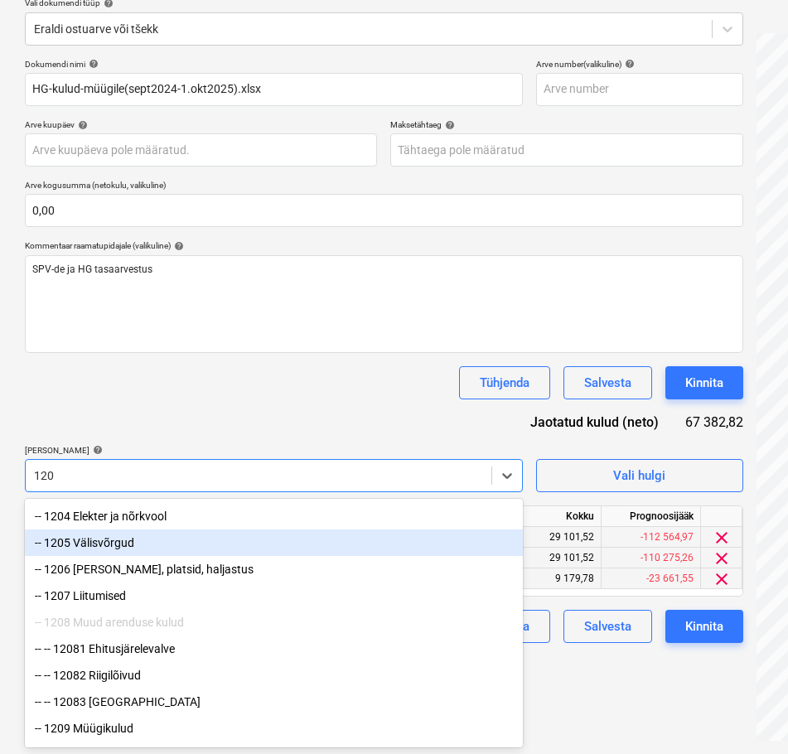
scroll to position [166, 0]
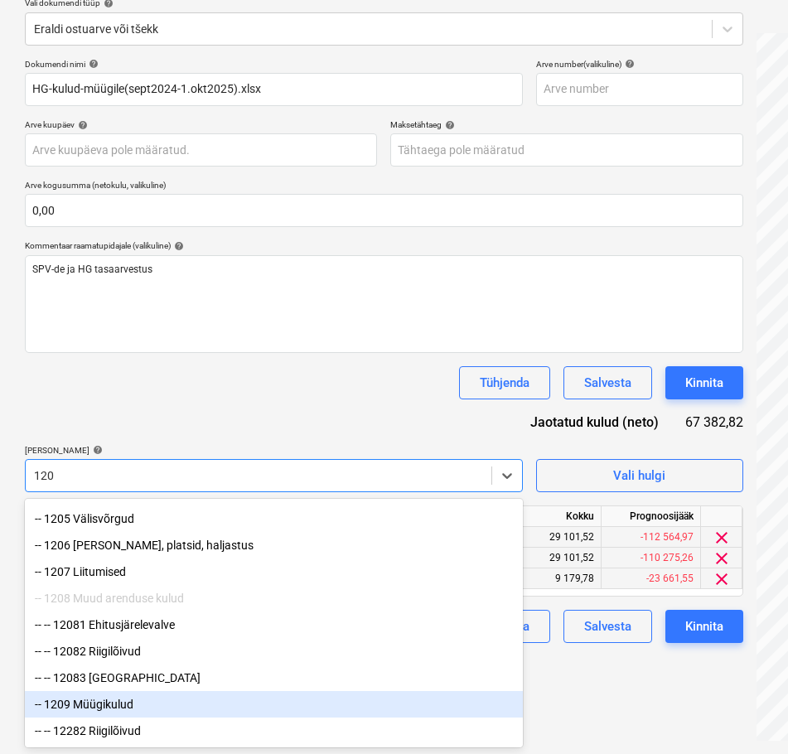
click at [142, 575] on div "-- 1209 Müügikulud" at bounding box center [274, 704] width 498 height 27
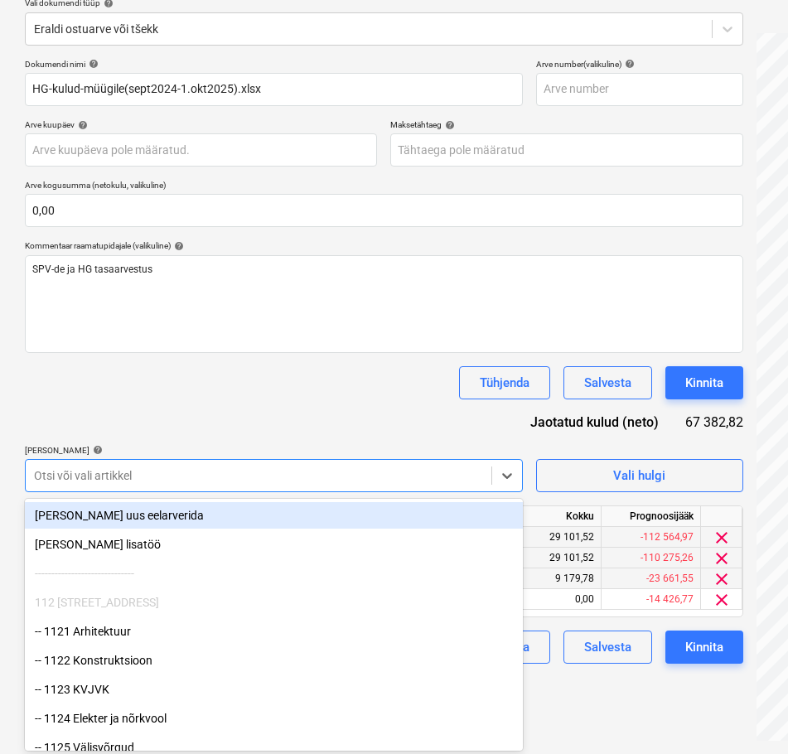
click at [216, 361] on div "Dokumendi nimi help HG-kulud-müügile(sept2024-1.okt2025).xlsx Arve number (vali…" at bounding box center [384, 361] width 718 height 605
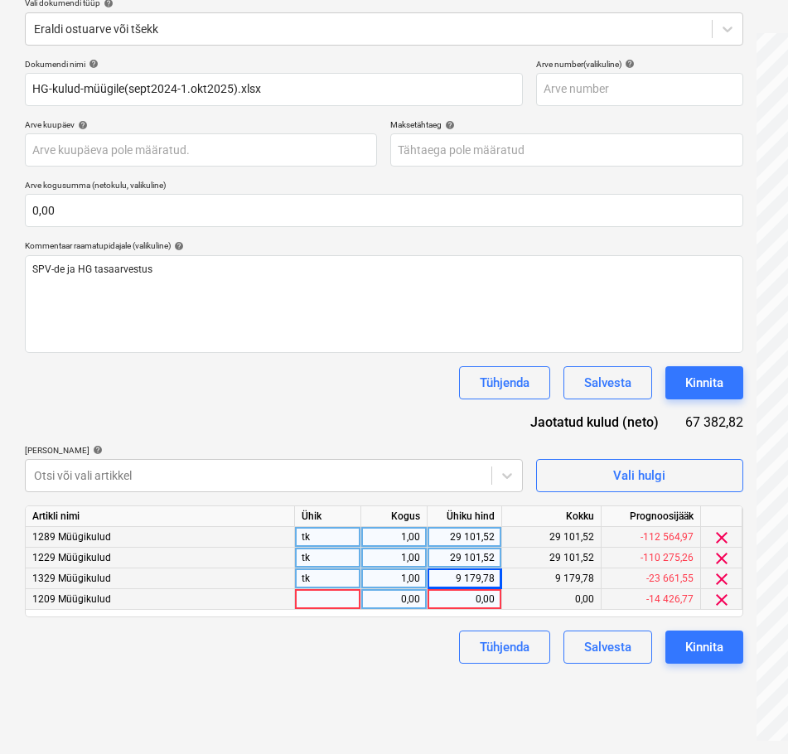
click at [480, 575] on div "0,00" at bounding box center [464, 599] width 60 height 21
type input "2196"
click at [344, 575] on div at bounding box center [328, 599] width 66 height 21
click at [299, 575] on div "Failide konteerimine Vali ettevõte Hausers [PERSON_NAME] OÜ [PERSON_NAME] uus e…" at bounding box center [383, 315] width 731 height 863
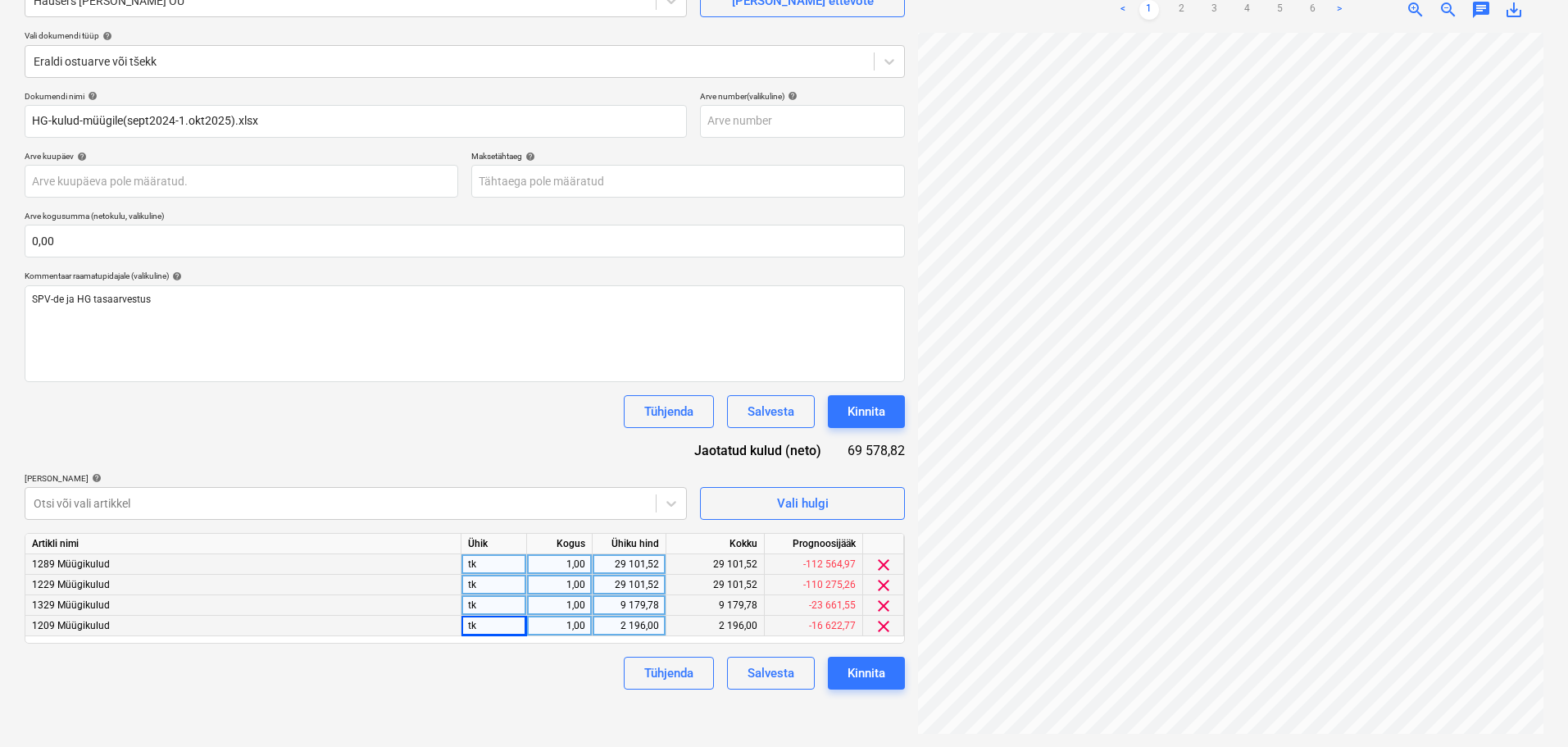
click at [446, 569] on div "Tühjenda Salvesta Kinnita" at bounding box center [465, 672] width 880 height 33
click at [886, 569] on button "Kinnita" at bounding box center [867, 672] width 77 height 33
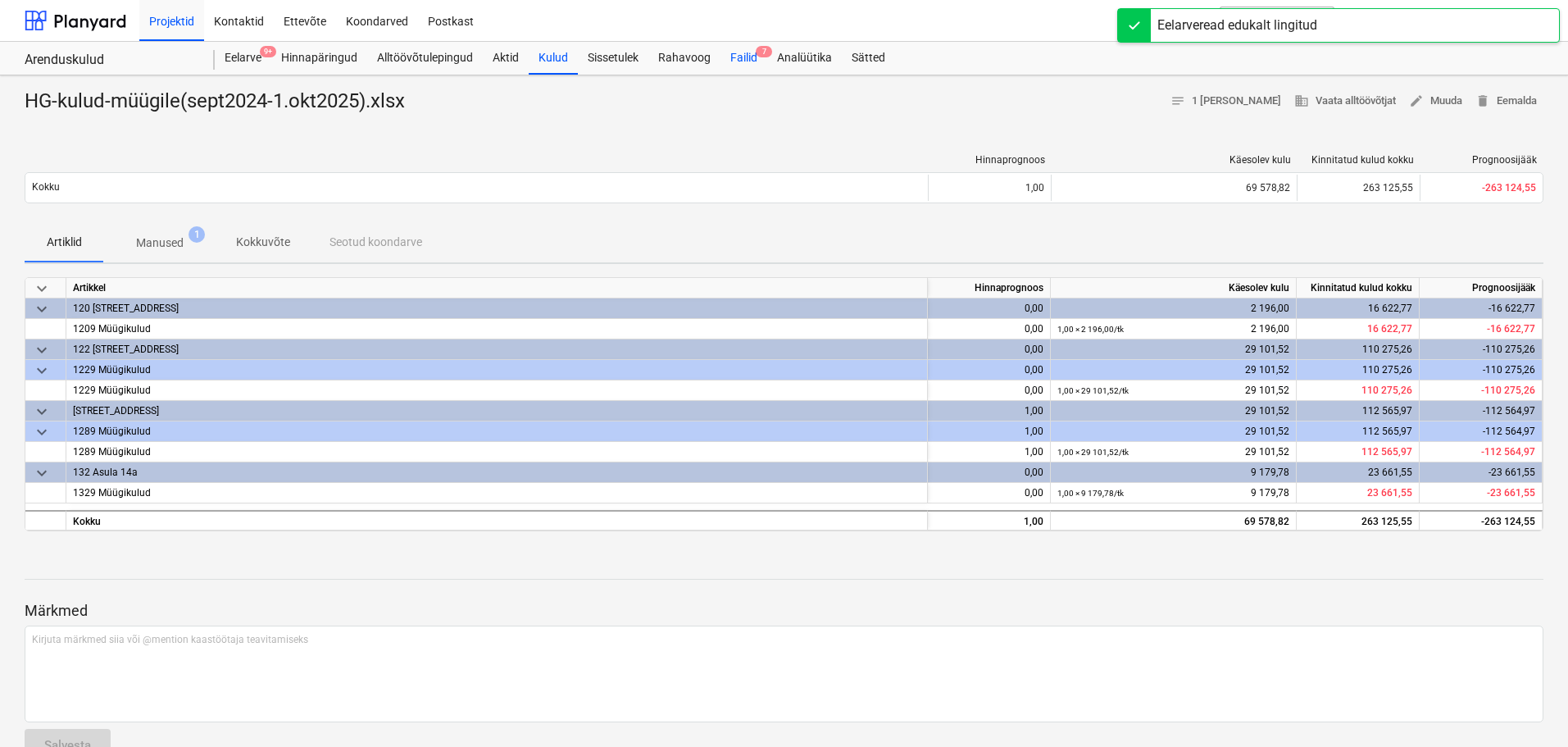
click at [741, 59] on div "Failid 7" at bounding box center [743, 57] width 46 height 33
